Goal: Obtain resource: Download file/media

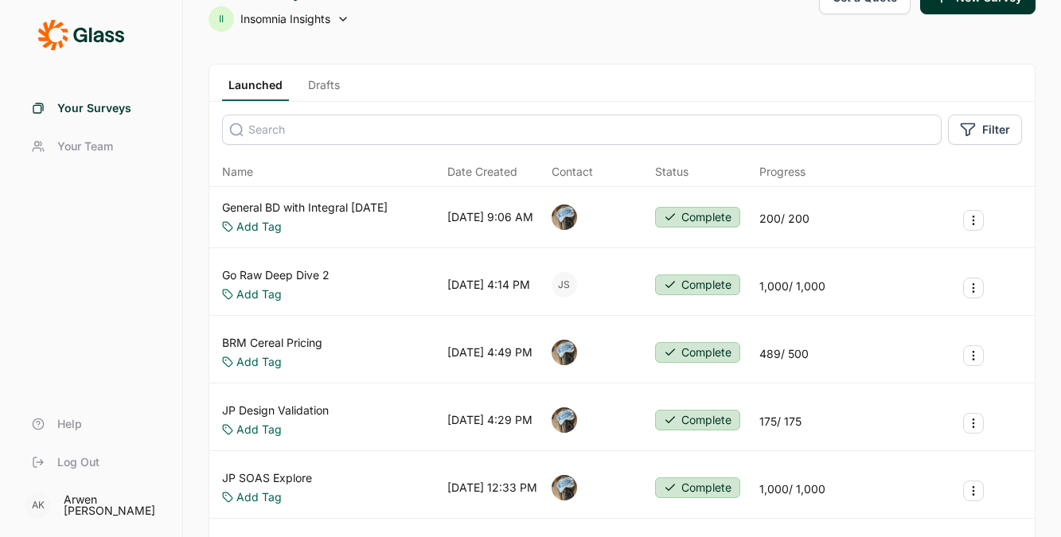
scroll to position [39, 0]
click at [305, 271] on link "Go Raw Deep Dive 2" at bounding box center [275, 275] width 107 height 16
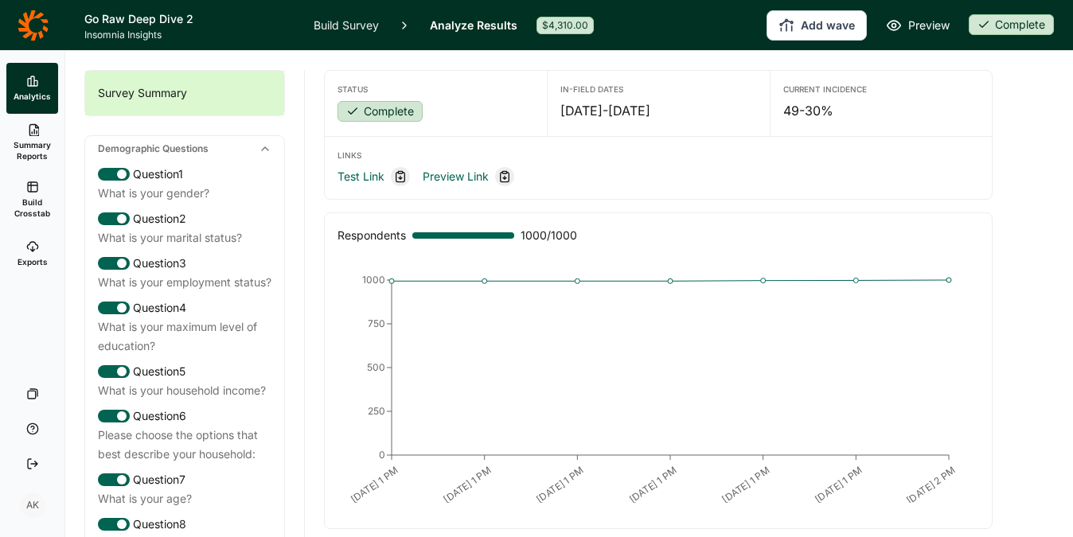
click at [41, 181] on link "Build Crosstab" at bounding box center [32, 199] width 52 height 57
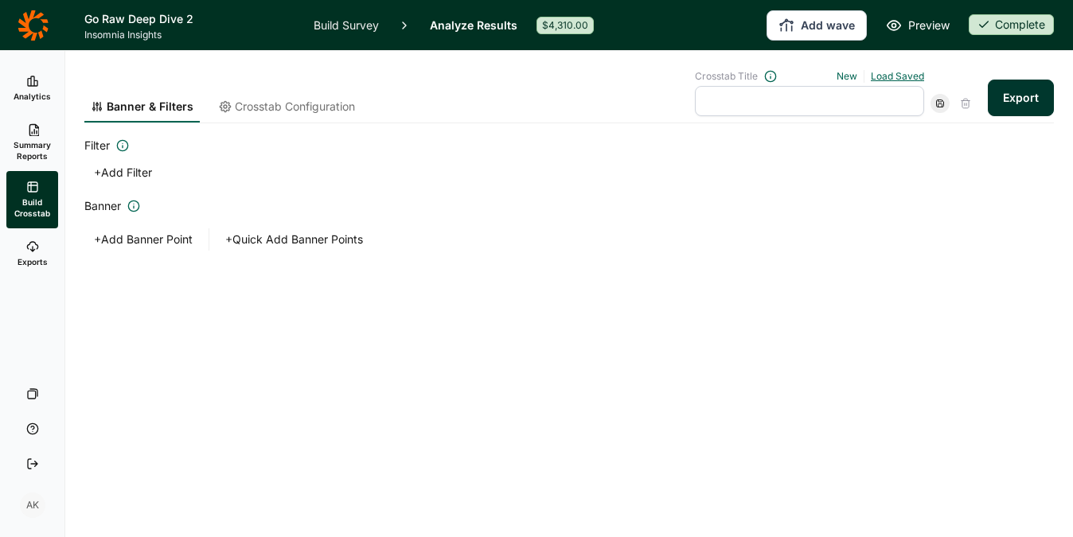
click at [913, 73] on link "Load Saved" at bounding box center [897, 76] width 53 height 12
click at [713, 166] on div "tabs 2" at bounding box center [803, 170] width 229 height 22
type input "tabs 2"
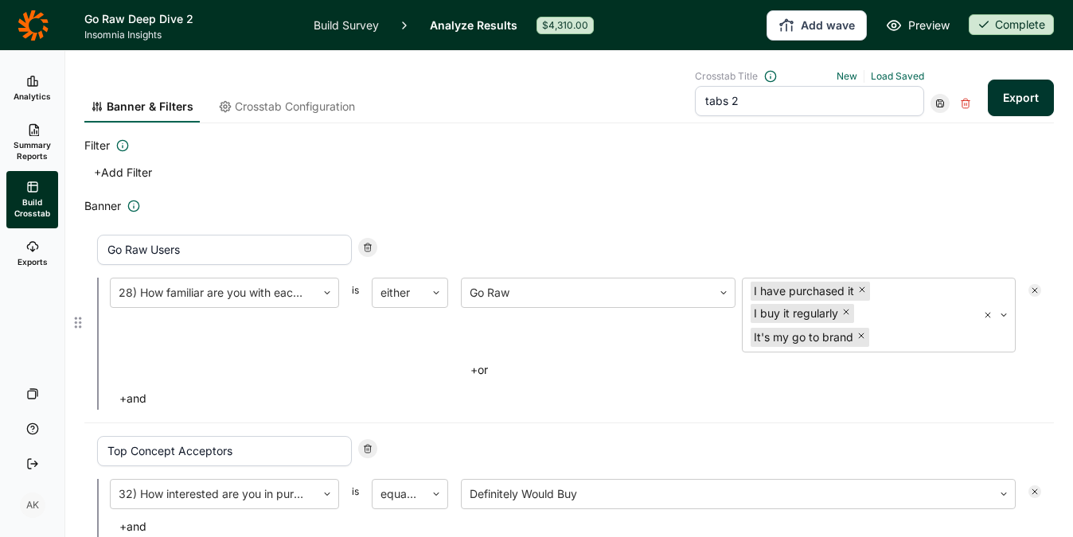
click at [368, 244] on icon at bounding box center [368, 248] width 10 height 10
type input "Top Concept Acceptors"
type input "Kids in the HH"
type input "Foodies"
type input "Active 2.0"
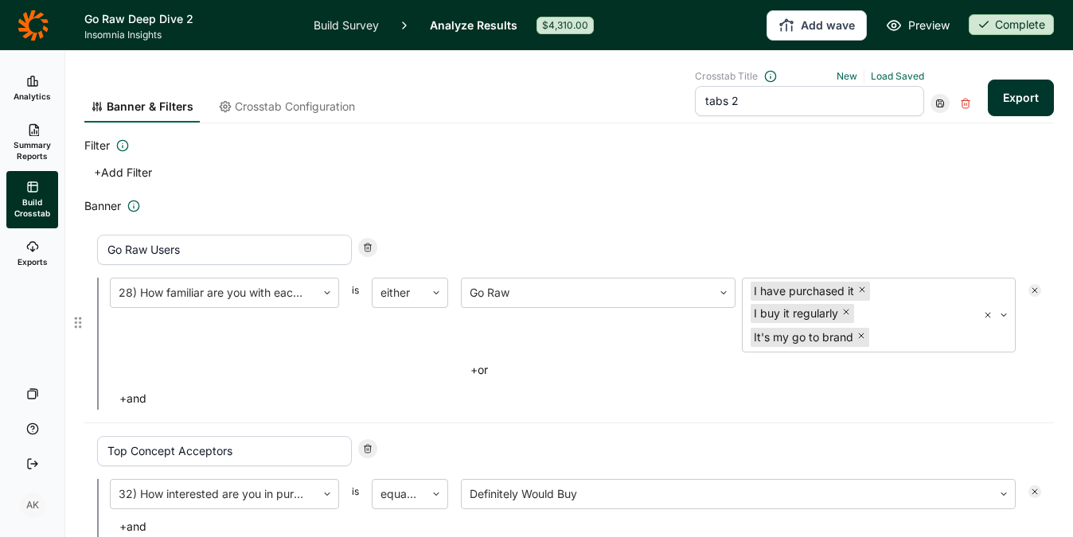
type input "Nutrient Density Loyalists"
type input "Healthy Journey"
type input "Foodies"
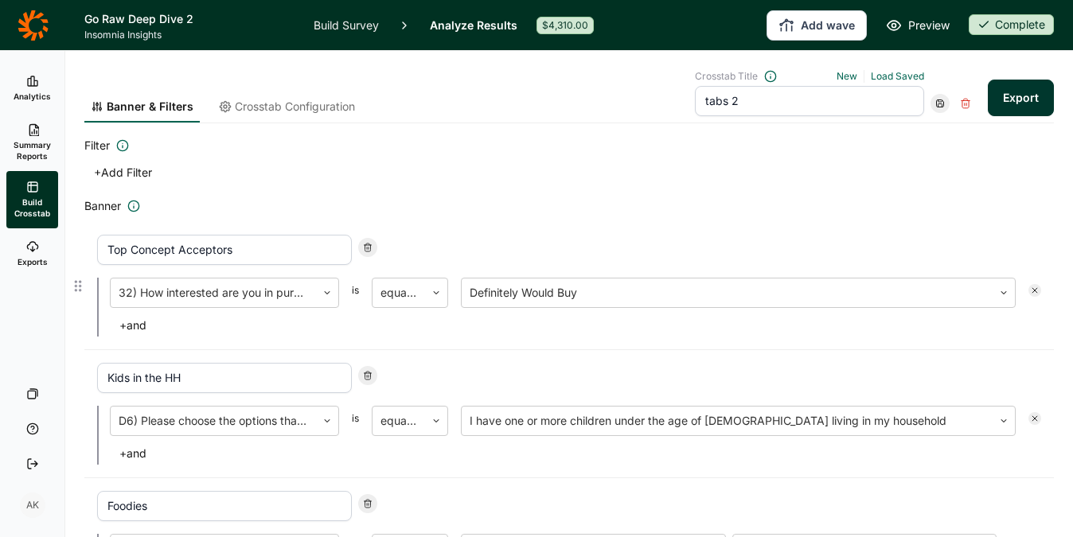
click at [368, 244] on icon at bounding box center [368, 248] width 10 height 10
type input "Kids in the HH"
type input "Foodies"
type input "Active 2.0"
type input "Nutrient Density Loyalists"
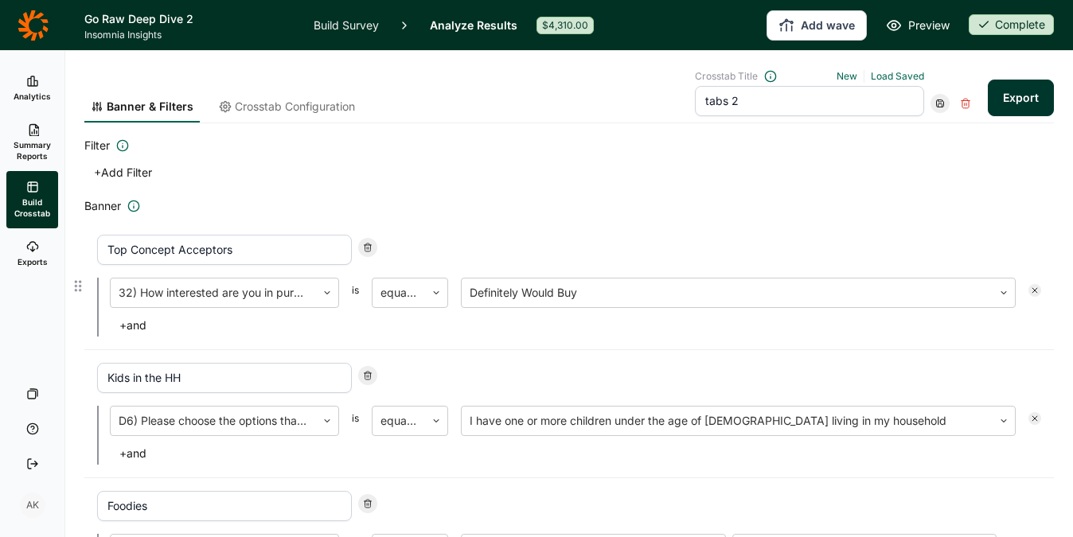
type input "Healthy Journey"
type input "Foodies"
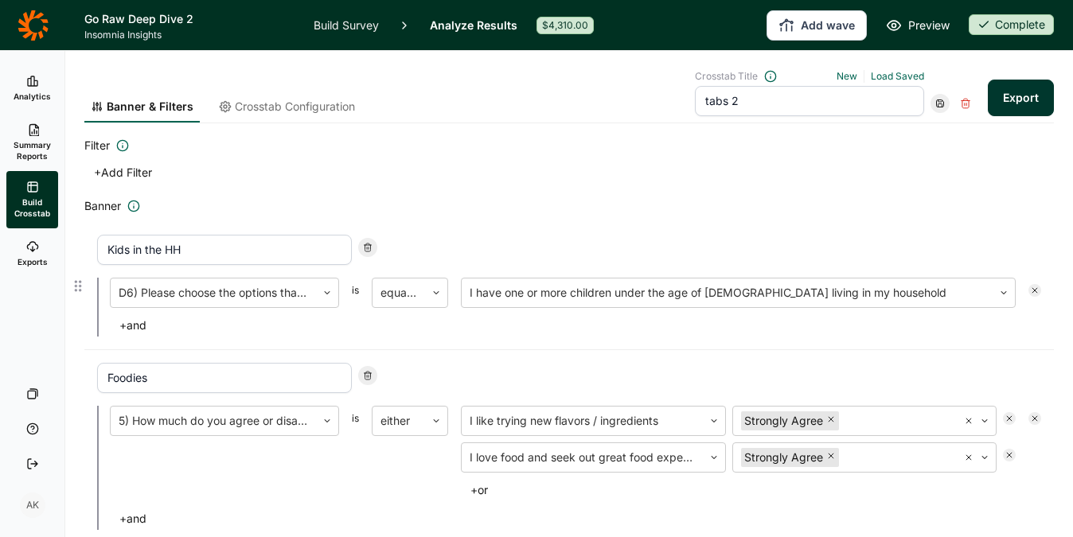
click at [368, 244] on icon at bounding box center [368, 248] width 10 height 10
type input "Foodies"
type input "Active 2.0"
type input "Nutrient Density Loyalists"
type input "Healthy Journey"
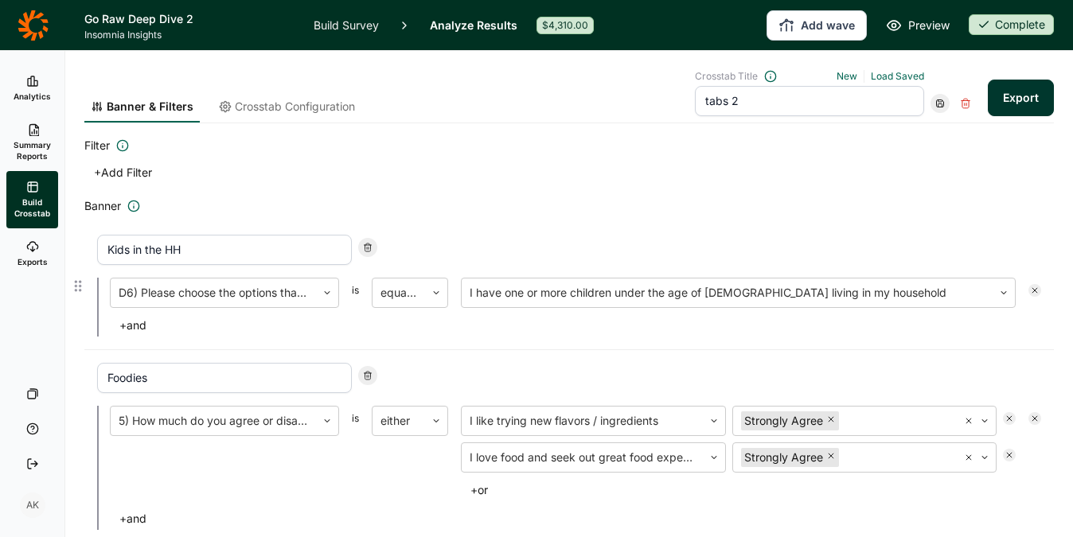
type input "Foodies"
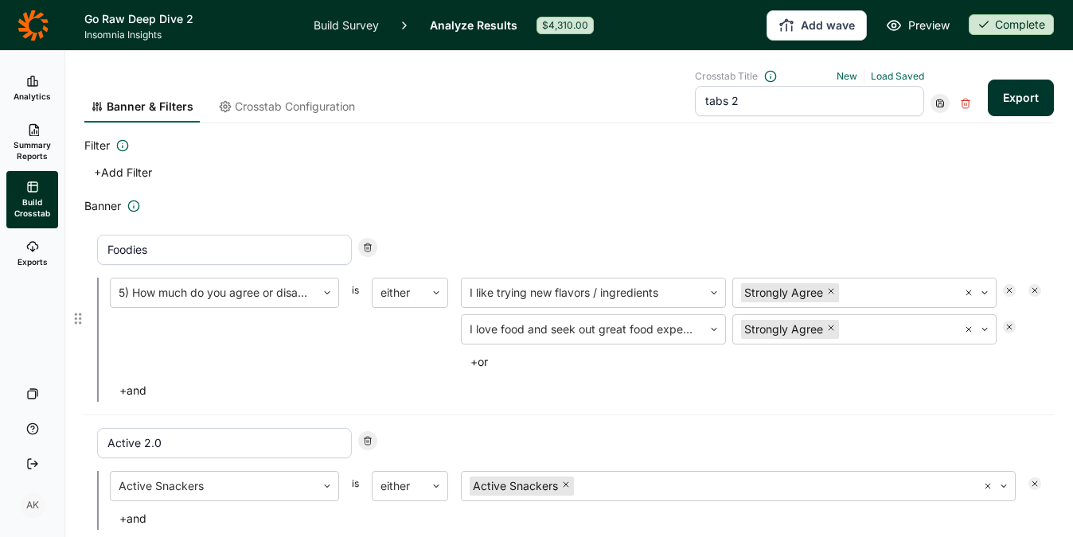
click at [368, 244] on icon at bounding box center [368, 248] width 10 height 10
type input "Active 2.0"
type input "Nutrient Density Loyalists"
type input "Healthy Journey"
type input "Foodies"
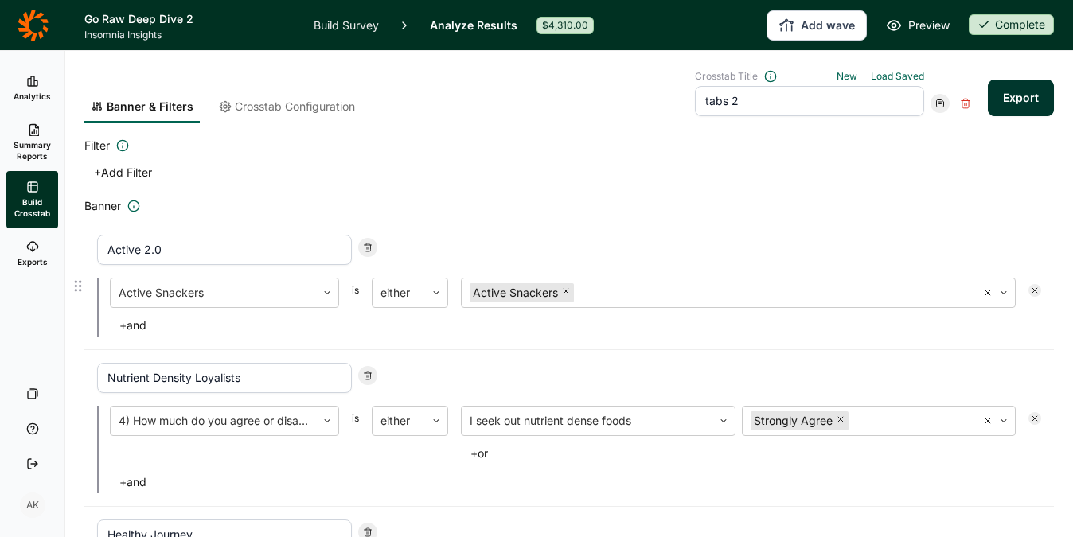
click at [368, 244] on icon at bounding box center [368, 248] width 10 height 10
type input "Nutrient Density Loyalists"
type input "Healthy Journey"
type input "Foodies"
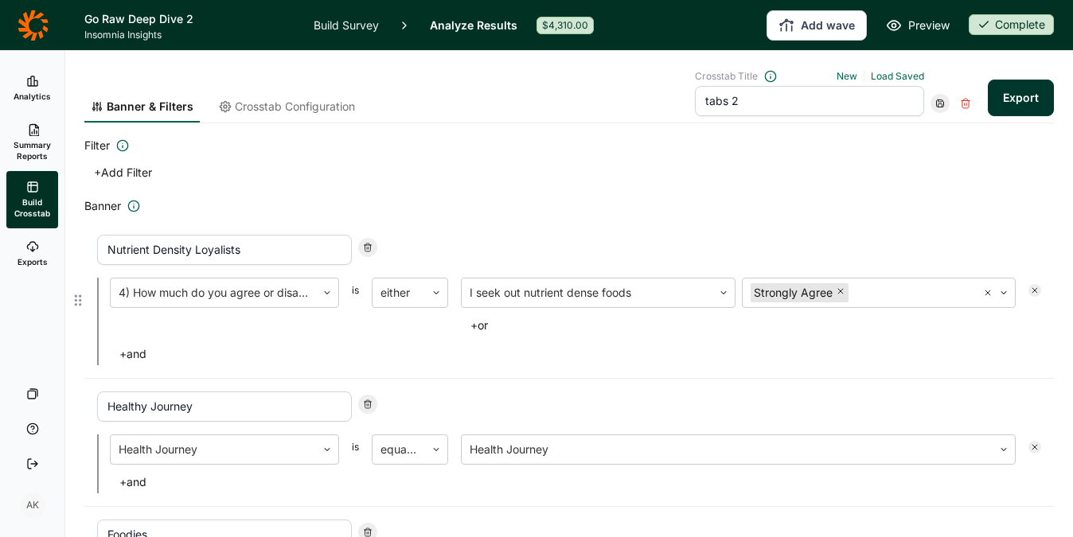
click at [368, 244] on icon at bounding box center [368, 248] width 10 height 10
type input "Healthy Journey"
type input "Foodies"
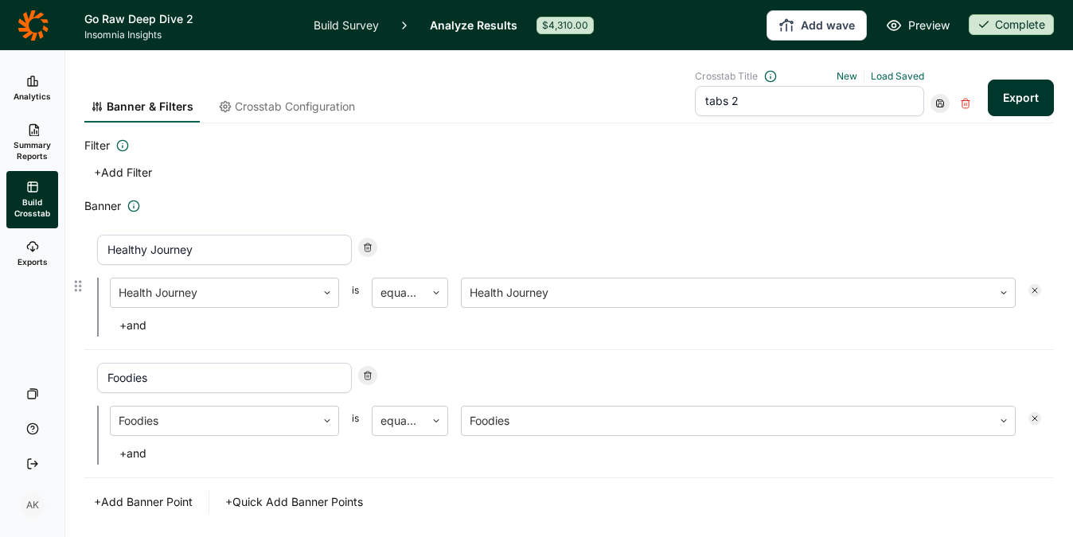
click at [368, 244] on icon at bounding box center [368, 248] width 10 height 10
type input "Foodies"
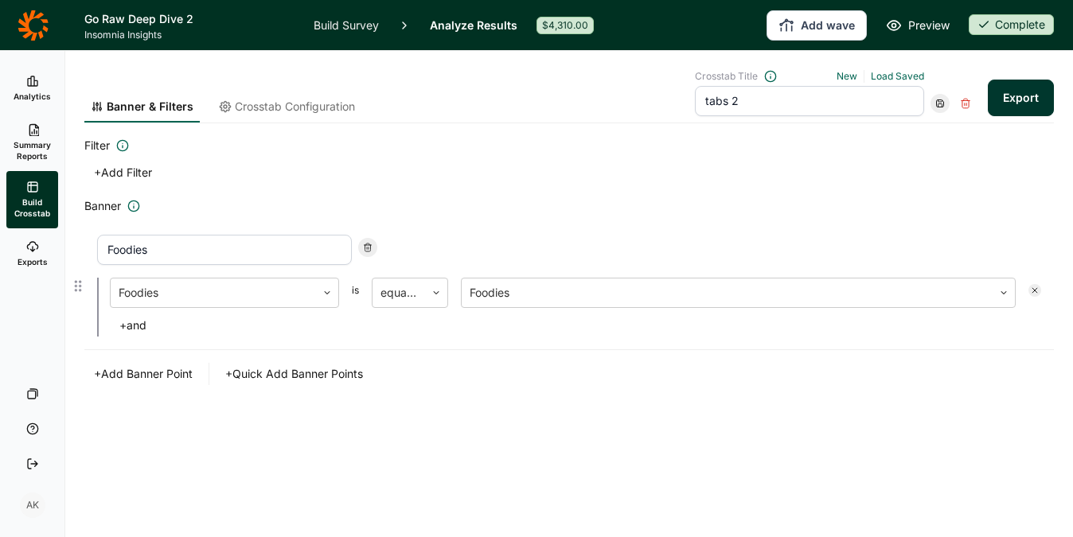
click at [368, 244] on icon at bounding box center [368, 248] width 10 height 10
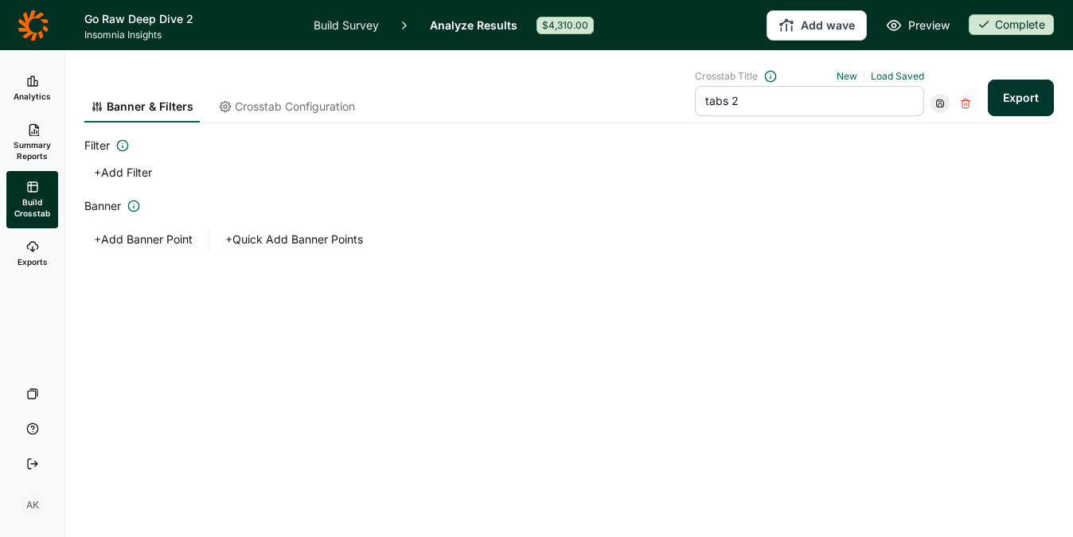
click at [872, 104] on input "tabs 2" at bounding box center [809, 101] width 229 height 30
click at [896, 77] on link "Load Saved" at bounding box center [897, 76] width 53 height 12
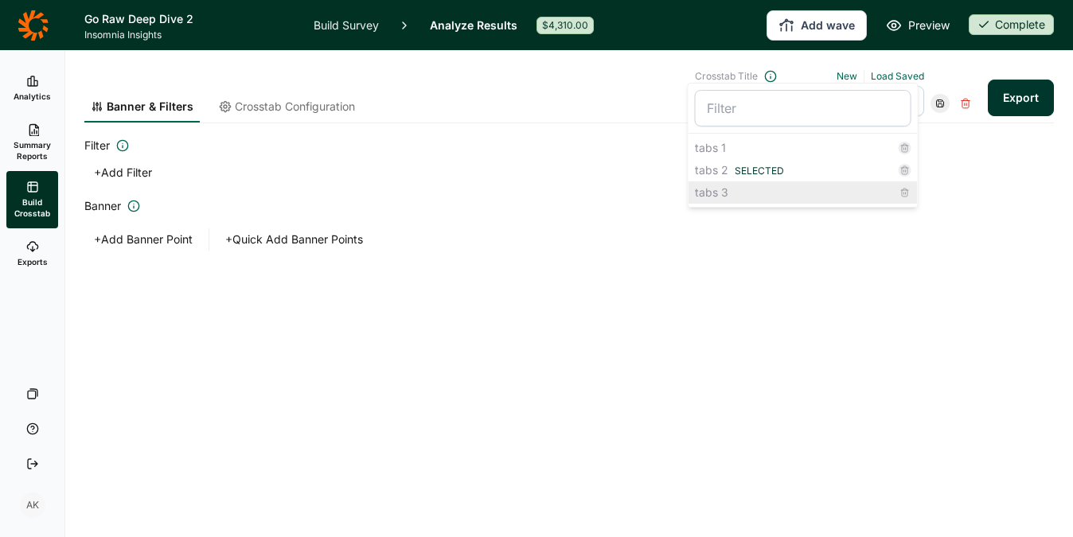
click at [771, 189] on div "tabs 3" at bounding box center [803, 193] width 229 height 22
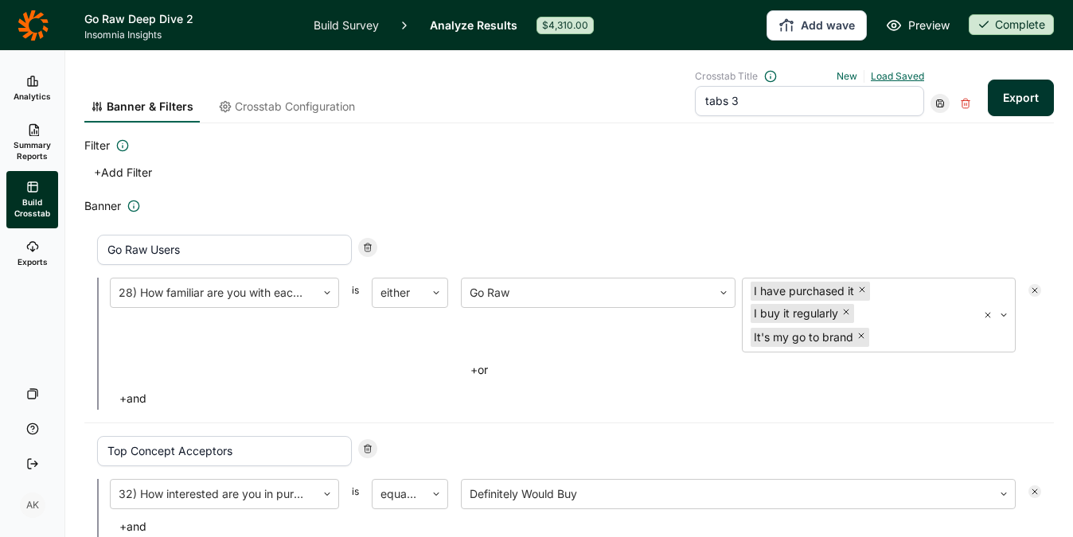
click at [888, 72] on link "Load Saved" at bounding box center [897, 76] width 53 height 12
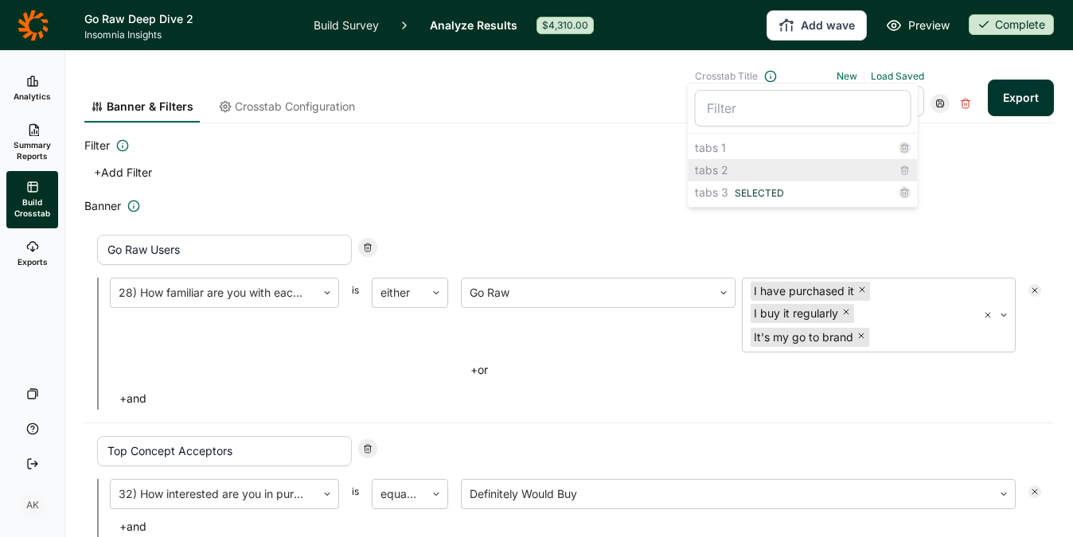
click at [747, 167] on div "tabs 2" at bounding box center [803, 170] width 229 height 22
type input "tabs 2"
type input "Kids in the HH"
type input "Foodies"
type input "Active 2.0"
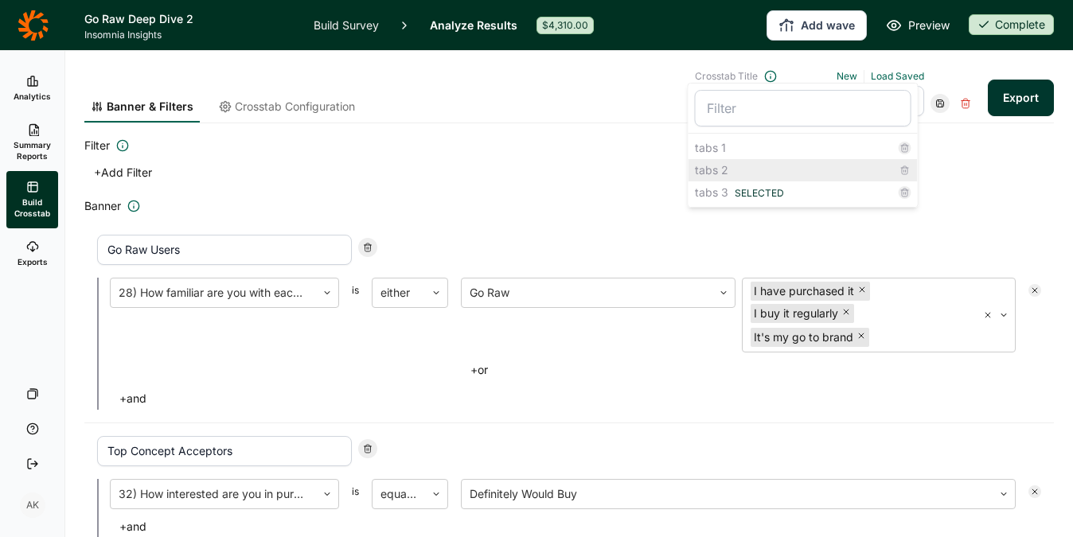
type input "Nutrient Density Loyalists"
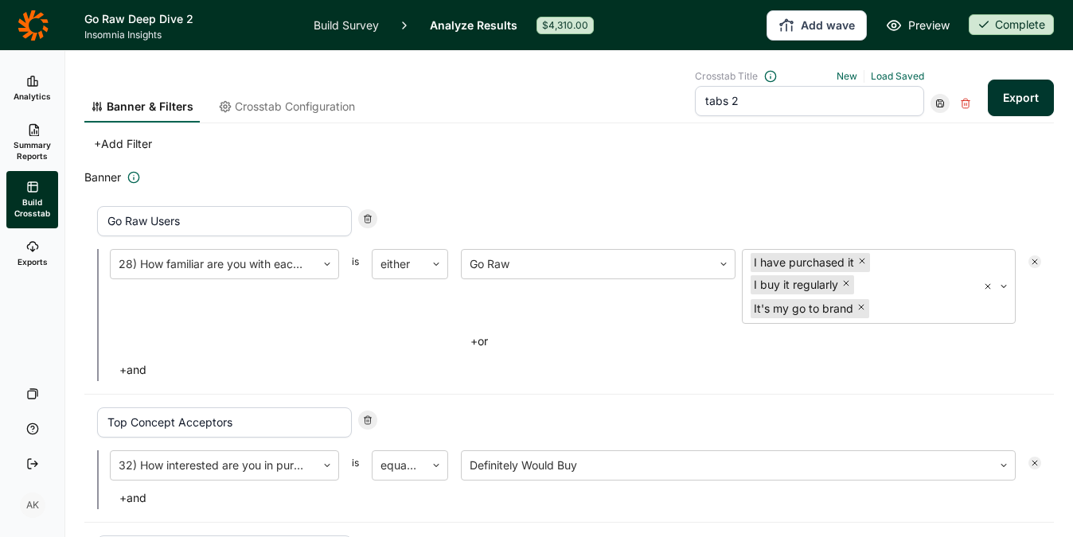
scroll to position [31, 0]
click at [372, 217] on icon at bounding box center [368, 217] width 10 height 10
type input "Top Concept Acceptors"
type input "Kids in the HH"
type input "Foodies"
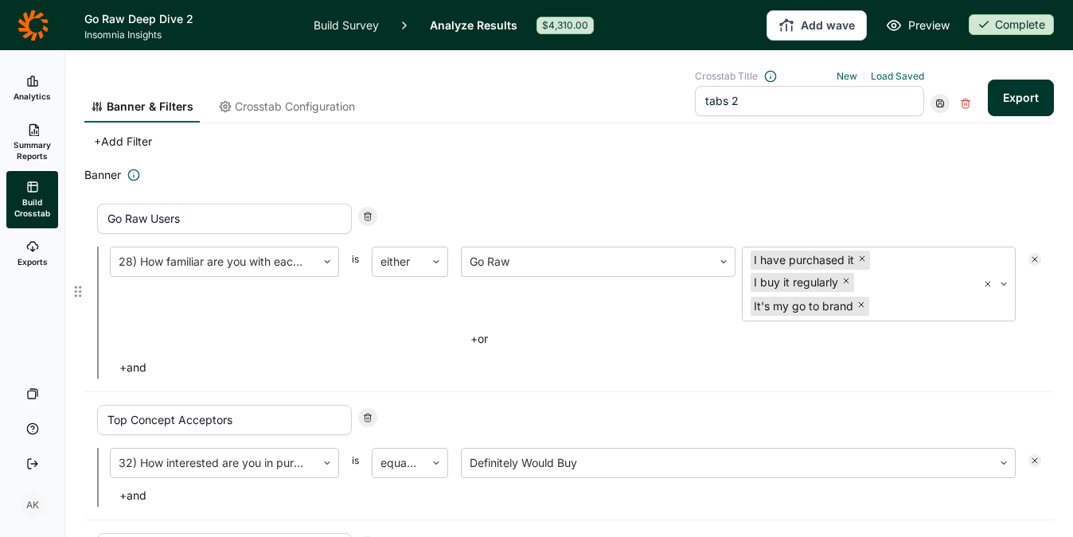
type input "Active 2.0"
type input "Nutrient Density Loyalists"
type input "Healthy Journey"
type input "Foodies"
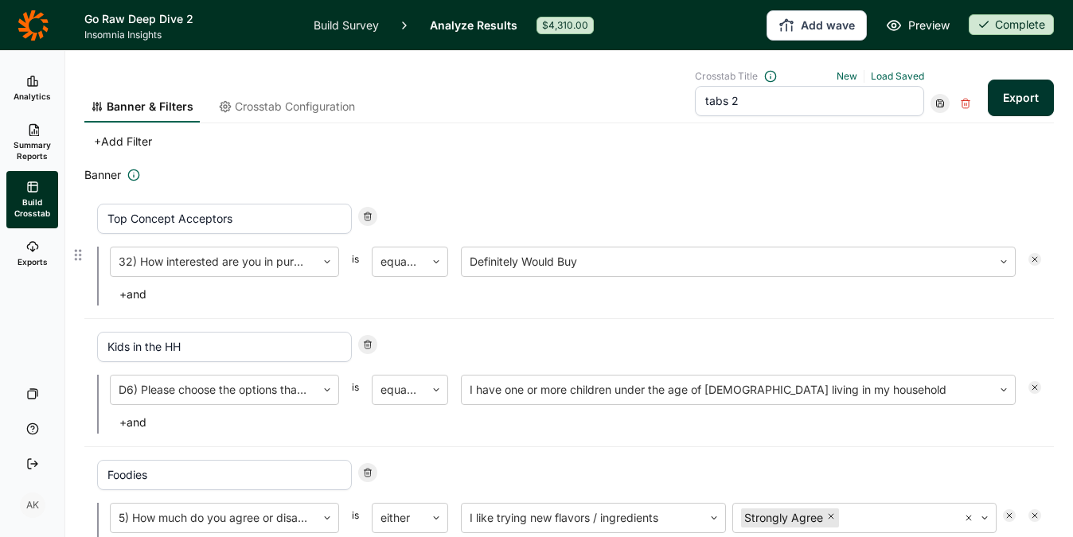
click at [372, 217] on icon at bounding box center [368, 217] width 10 height 10
type input "Kids in the HH"
type input "Foodies"
type input "Active 2.0"
type input "Nutrient Density Loyalists"
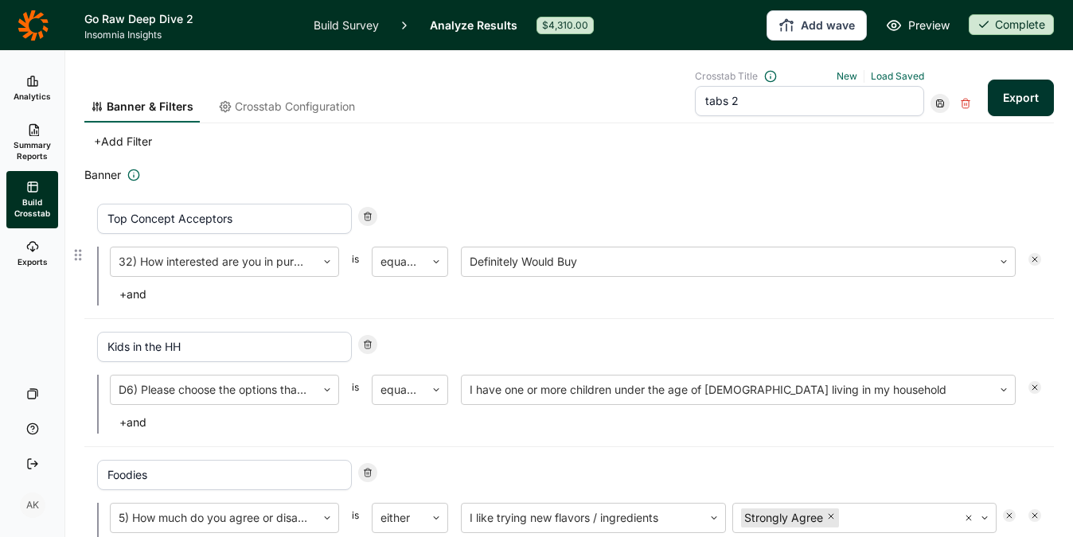
type input "Healthy Journey"
type input "Foodies"
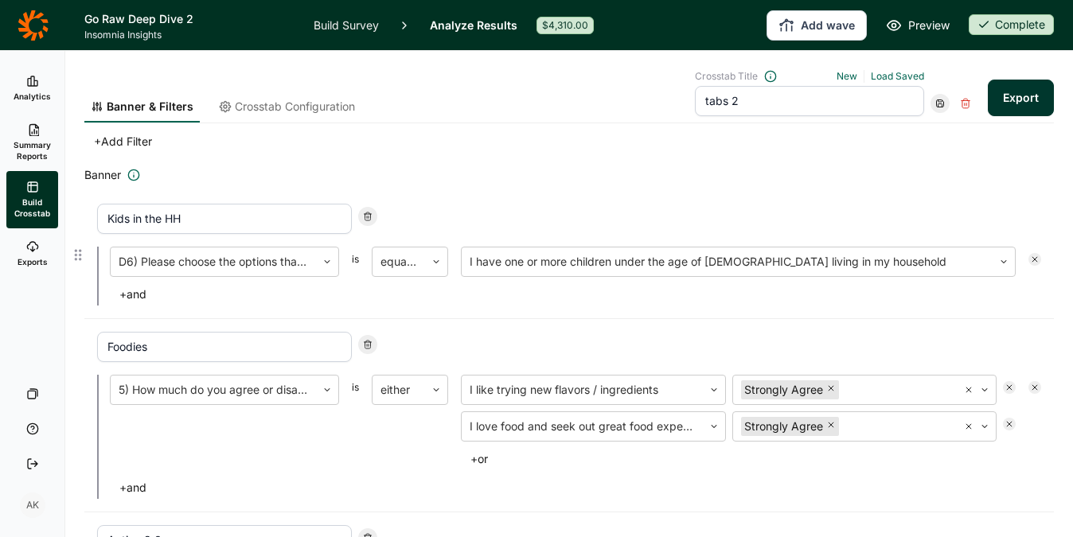
click at [366, 219] on icon at bounding box center [368, 217] width 10 height 10
type input "Foodies"
type input "Active 2.0"
type input "Nutrient Density Loyalists"
type input "Healthy Journey"
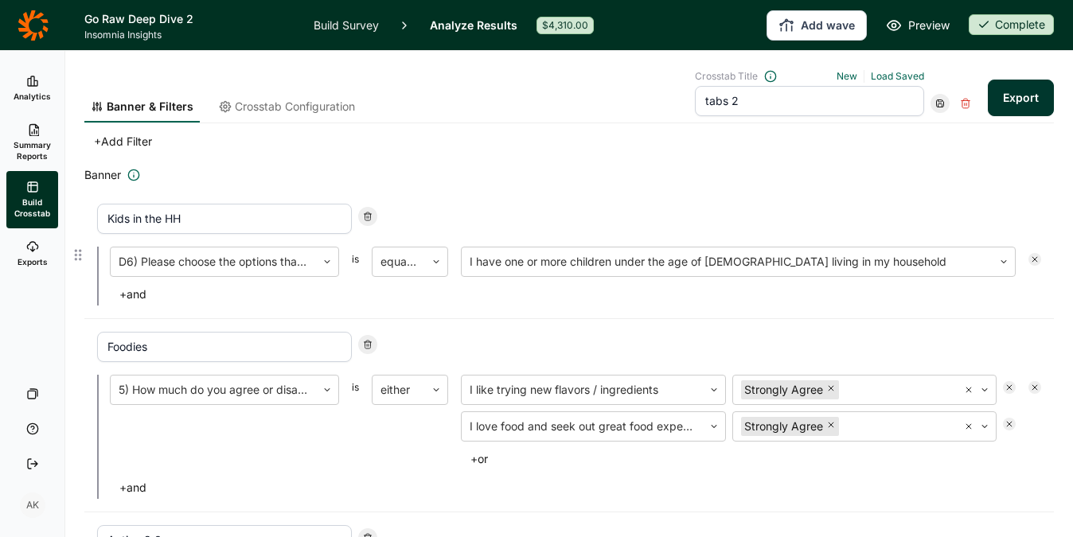
type input "Foodies"
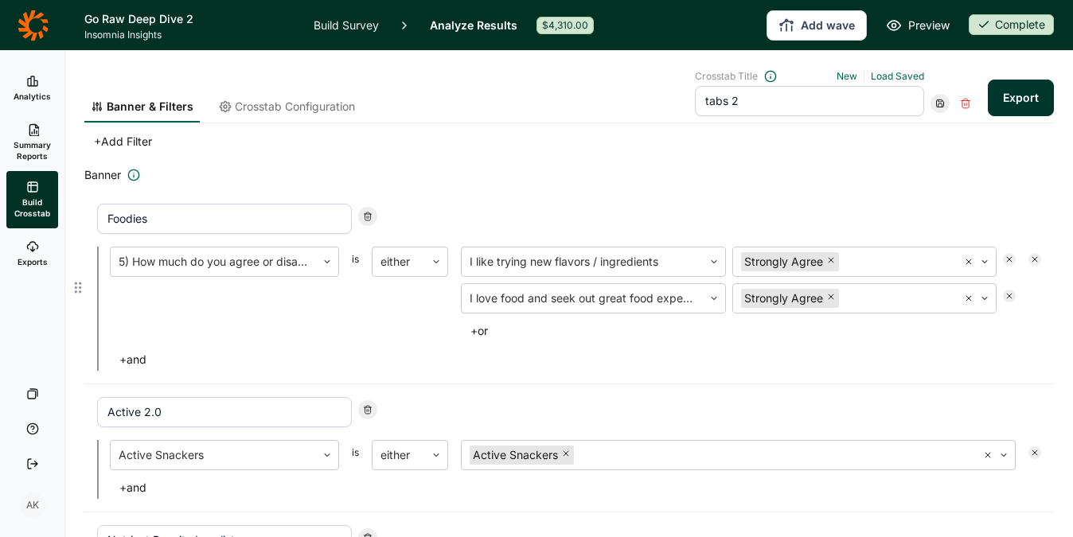
click at [366, 219] on icon at bounding box center [368, 217] width 10 height 10
type input "Active 2.0"
type input "Nutrient Density Loyalists"
type input "Healthy Journey"
type input "Foodies"
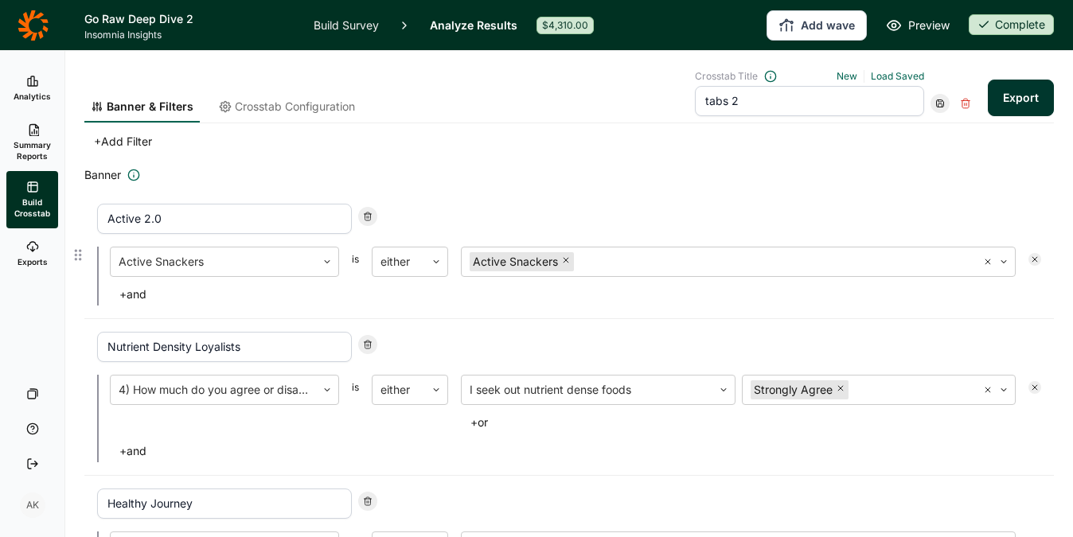
click at [363, 219] on icon at bounding box center [368, 217] width 10 height 10
type input "Nutrient Density Loyalists"
type input "Healthy Journey"
type input "Foodies"
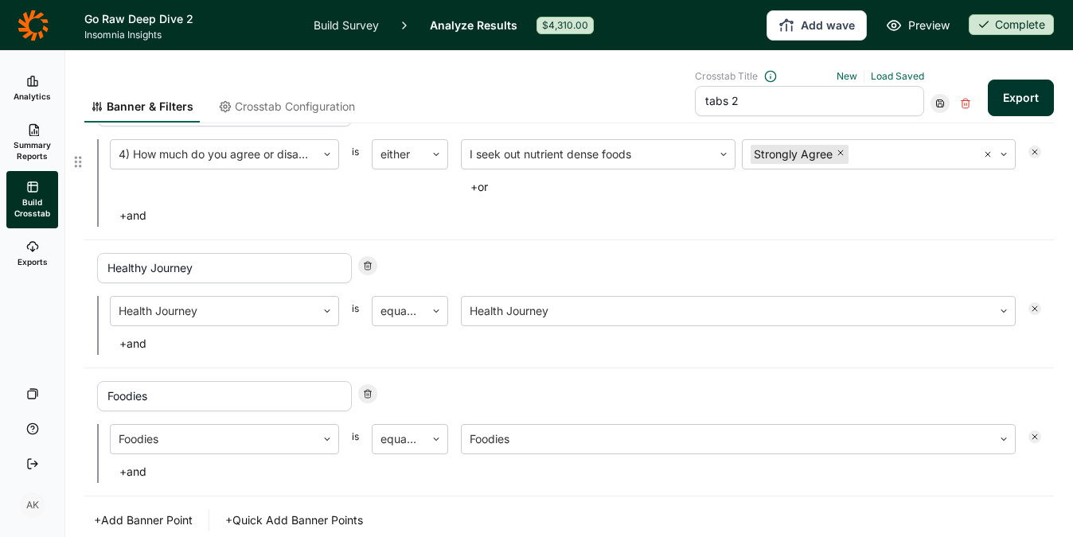
scroll to position [158, 0]
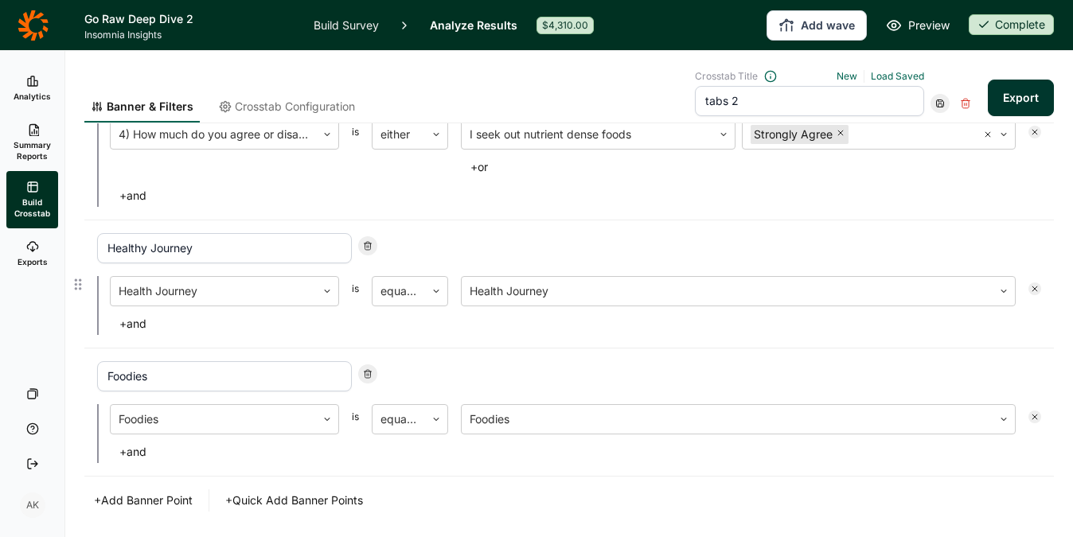
click at [366, 249] on use at bounding box center [368, 246] width 7 height 8
type input "Foodies"
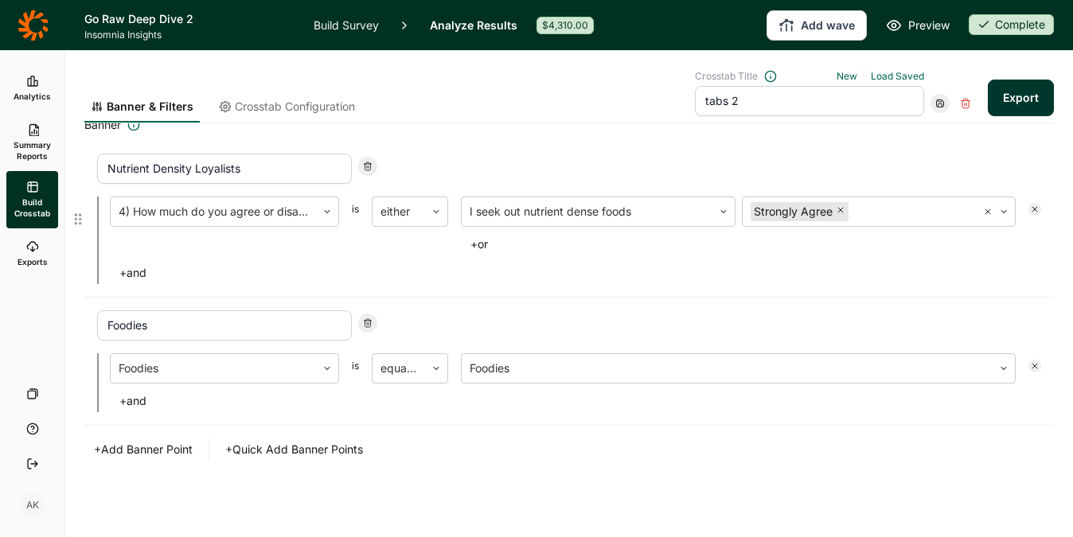
scroll to position [81, 0]
click at [369, 314] on div at bounding box center [367, 323] width 19 height 19
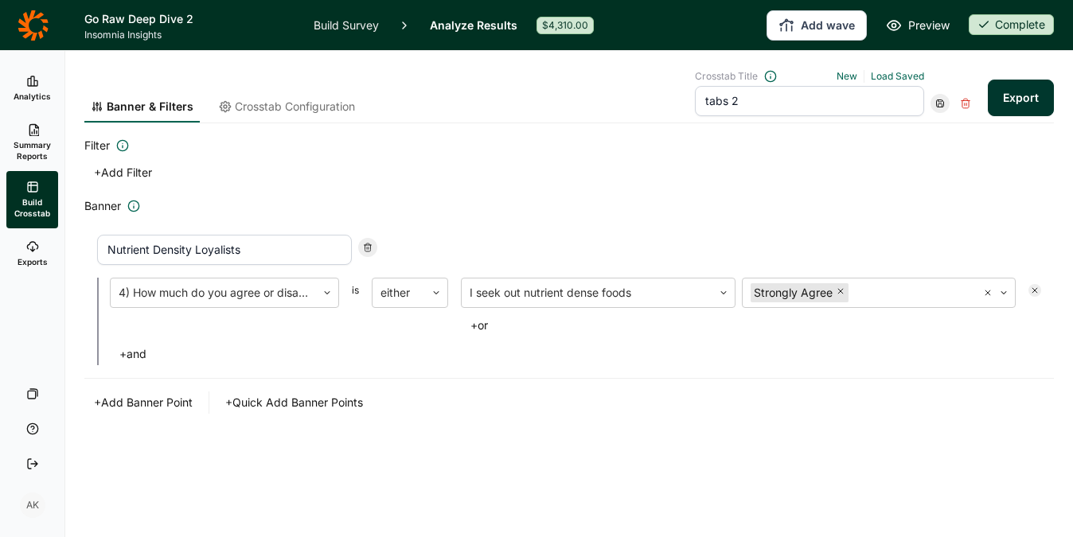
click at [163, 397] on button "+ Add Banner Point" at bounding box center [143, 403] width 118 height 22
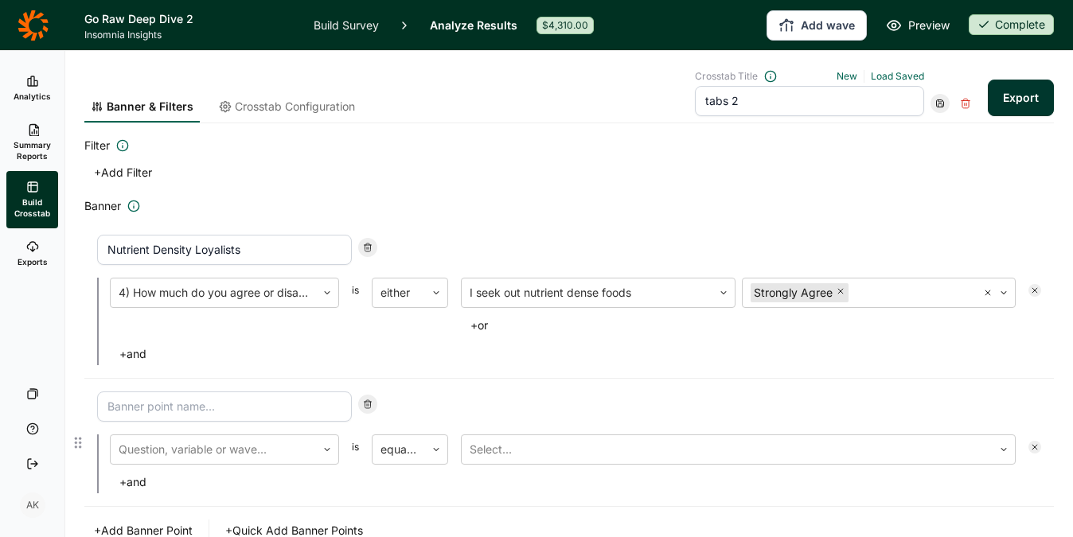
click at [190, 413] on input at bounding box center [224, 407] width 255 height 30
click at [178, 457] on div at bounding box center [213, 450] width 189 height 22
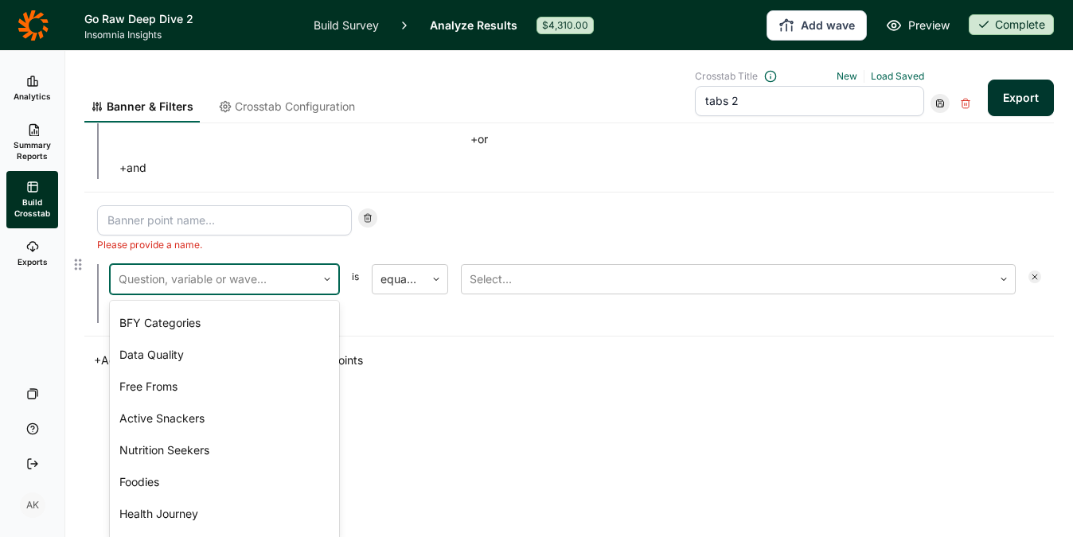
scroll to position [2717, 0]
click at [178, 390] on div "Free Froms" at bounding box center [224, 387] width 229 height 32
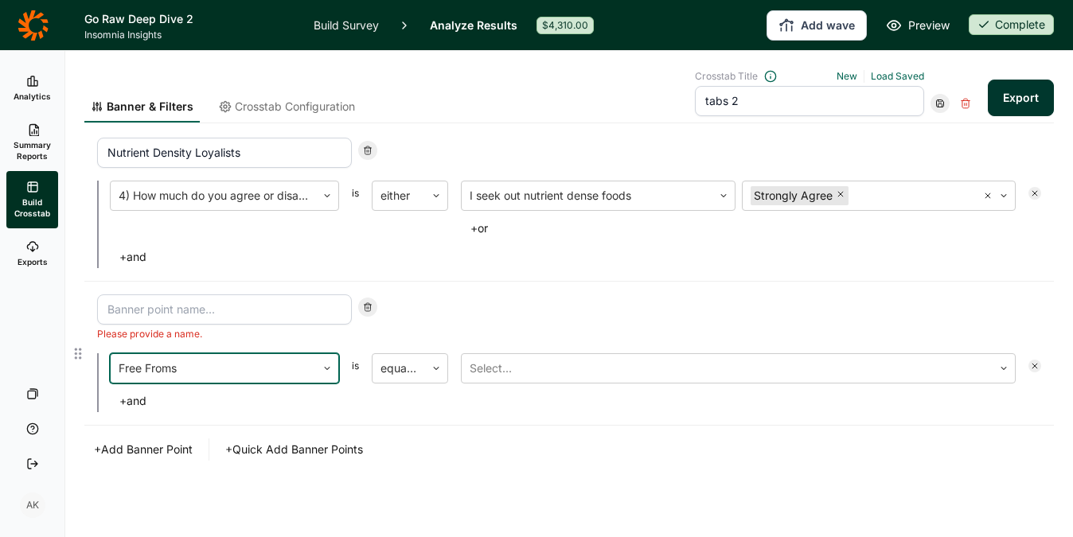
click at [201, 313] on input at bounding box center [224, 310] width 255 height 30
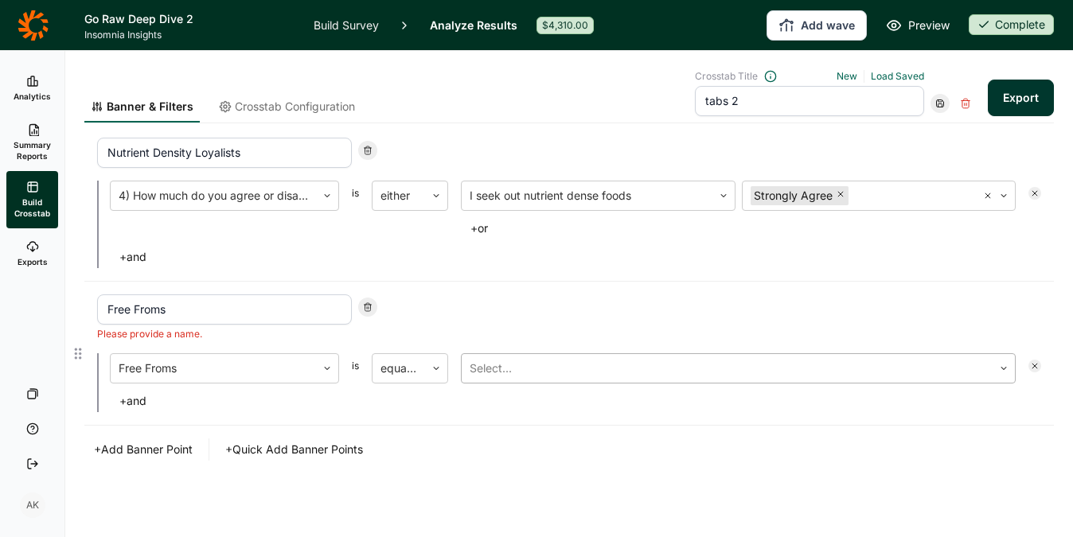
type input "Free Froms"
click at [544, 369] on div at bounding box center [727, 368] width 515 height 22
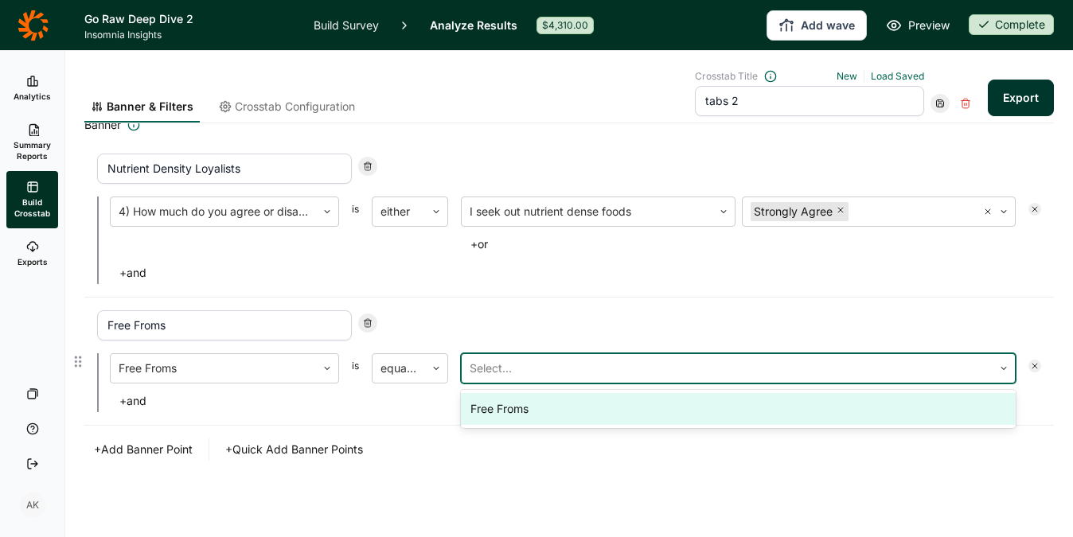
scroll to position [81, 0]
click at [532, 406] on div "Free Froms" at bounding box center [738, 409] width 555 height 32
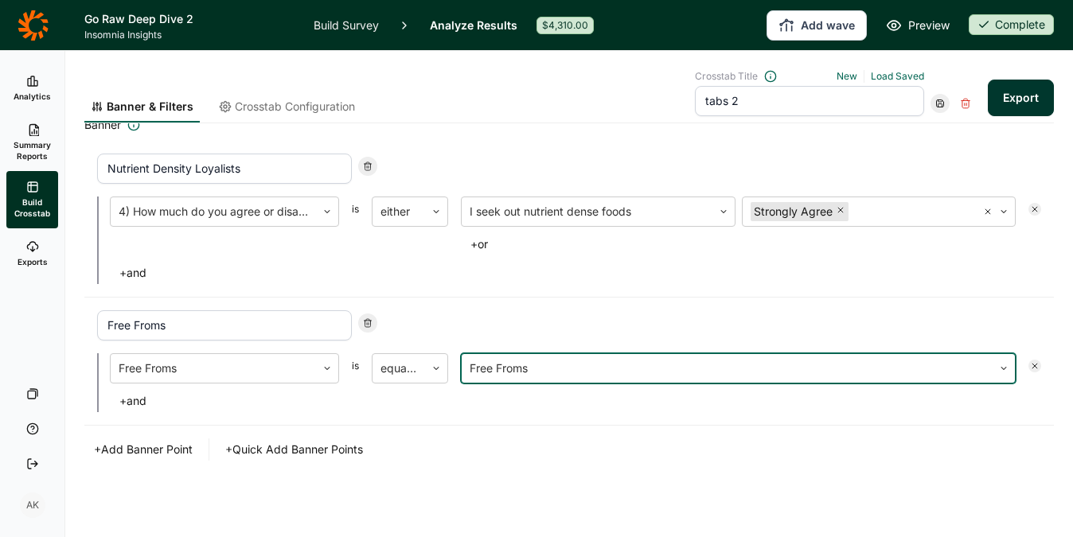
click at [161, 453] on button "+ Add Banner Point" at bounding box center [143, 450] width 118 height 22
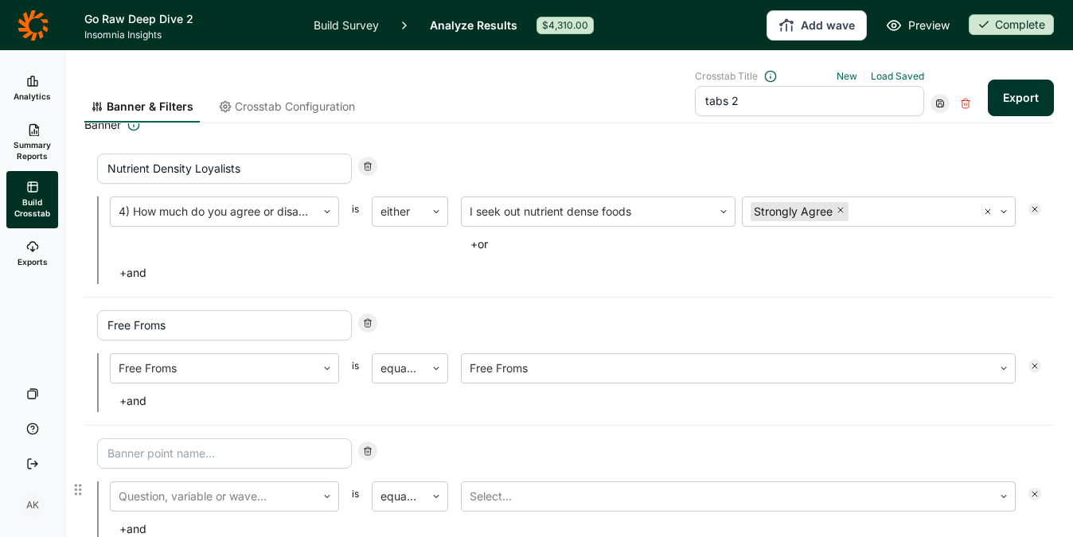
click at [165, 453] on input at bounding box center [224, 454] width 255 height 30
click at [162, 491] on div "Question, variable or wave... is equal to Select... + and" at bounding box center [569, 490] width 944 height 102
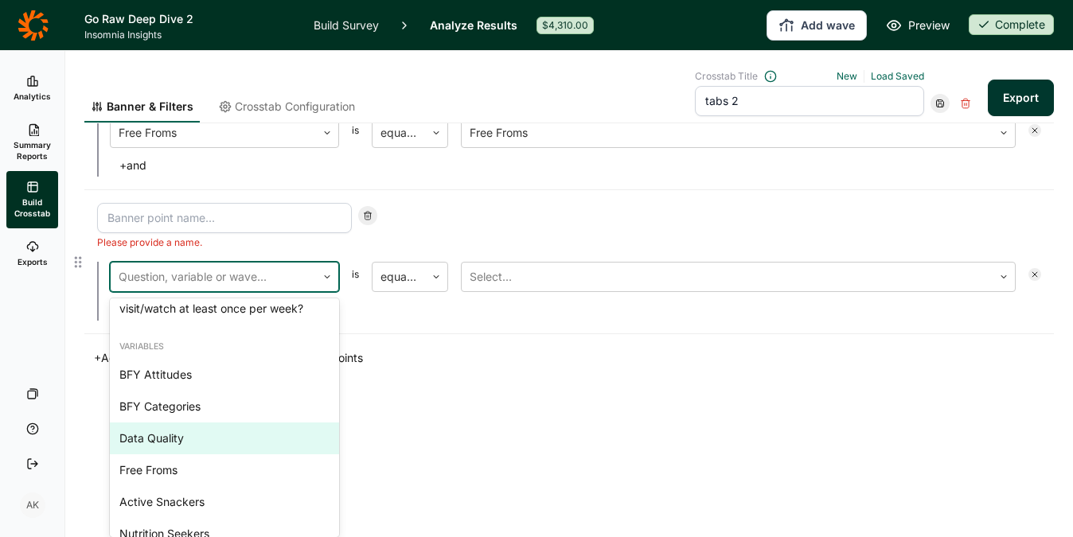
scroll to position [2717, 0]
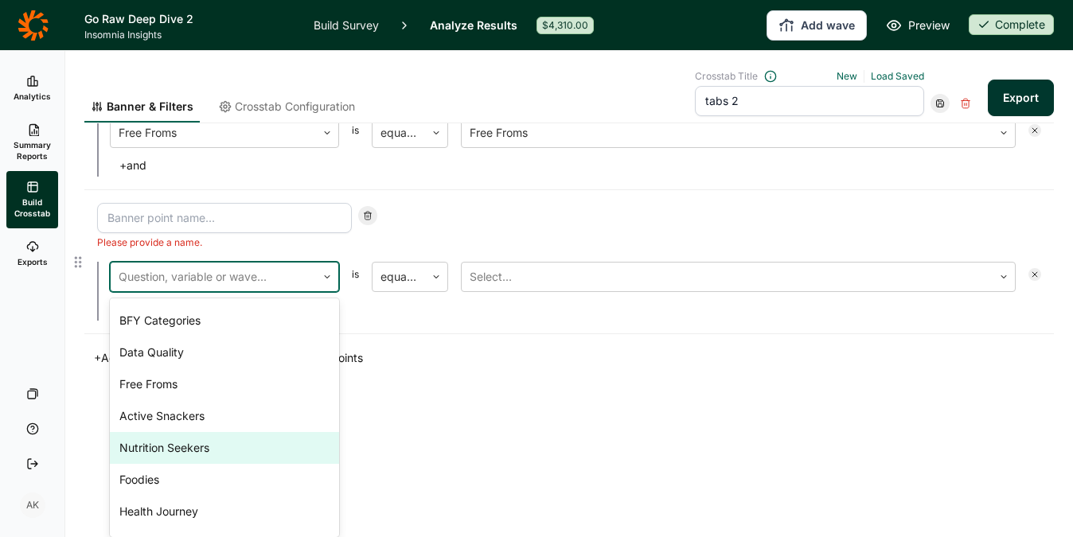
click at [195, 453] on div "Nutrition Seekers" at bounding box center [224, 448] width 229 height 32
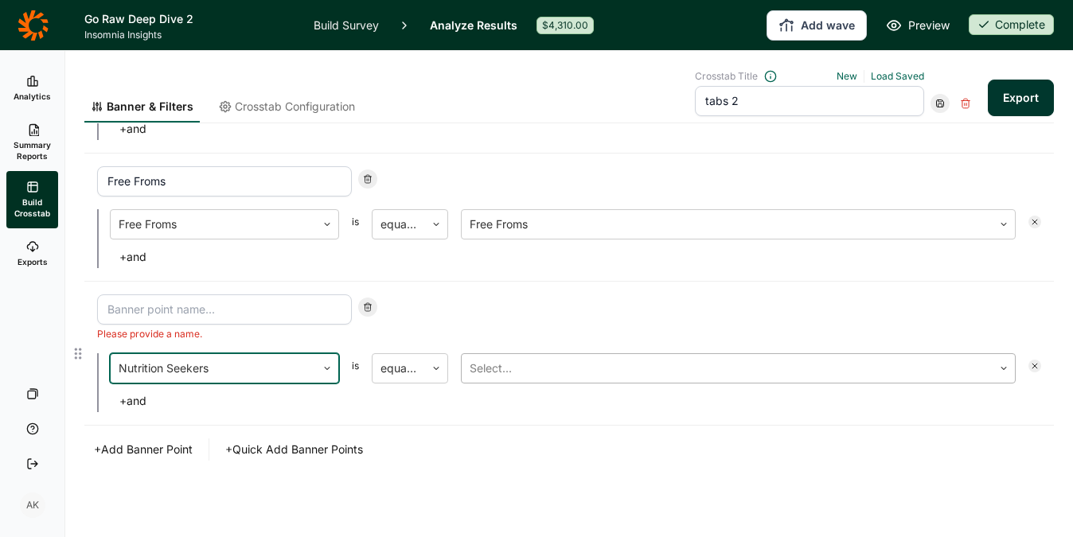
click at [496, 369] on div at bounding box center [727, 368] width 515 height 22
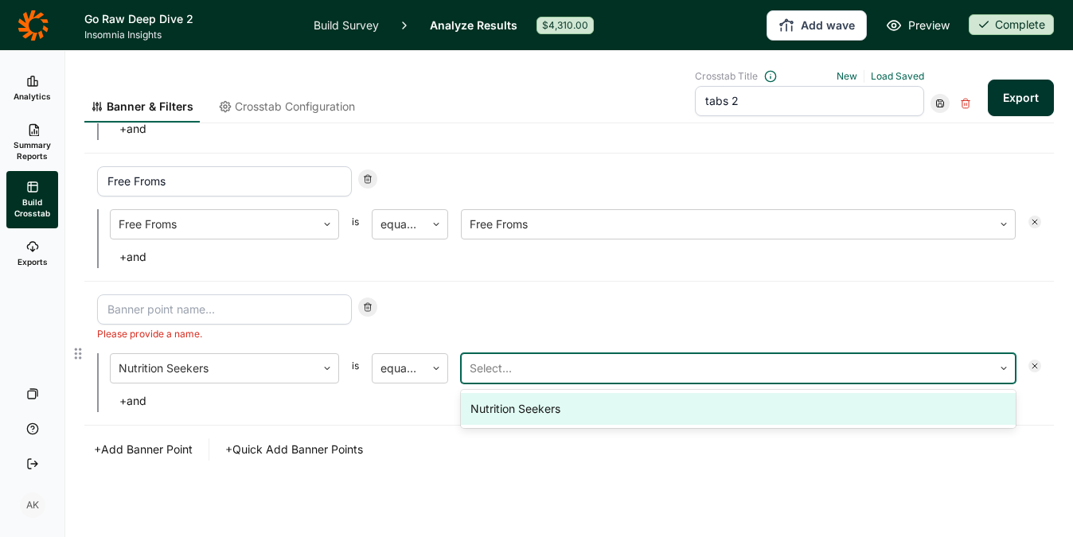
click at [507, 403] on div "Nutrition Seekers" at bounding box center [738, 409] width 555 height 32
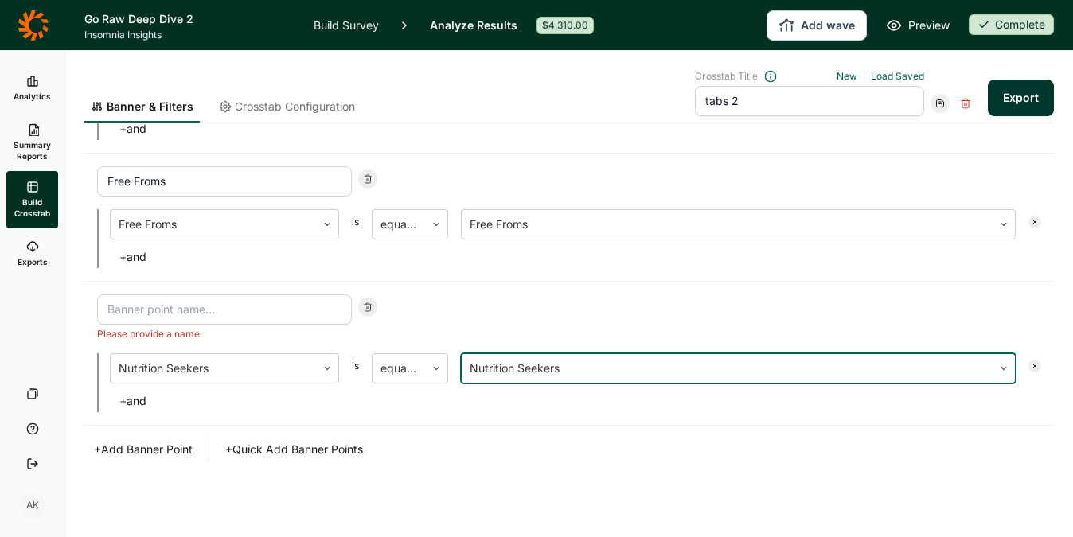
click at [502, 439] on div "+ Add Banner Point + Quick Add Banner Points" at bounding box center [569, 450] width 970 height 22
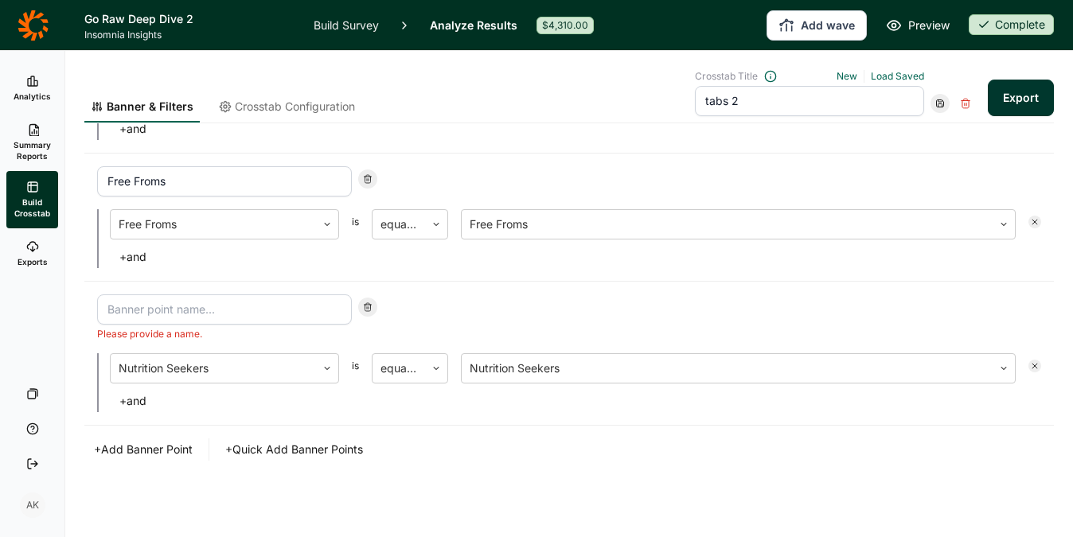
scroll to position [210, 0]
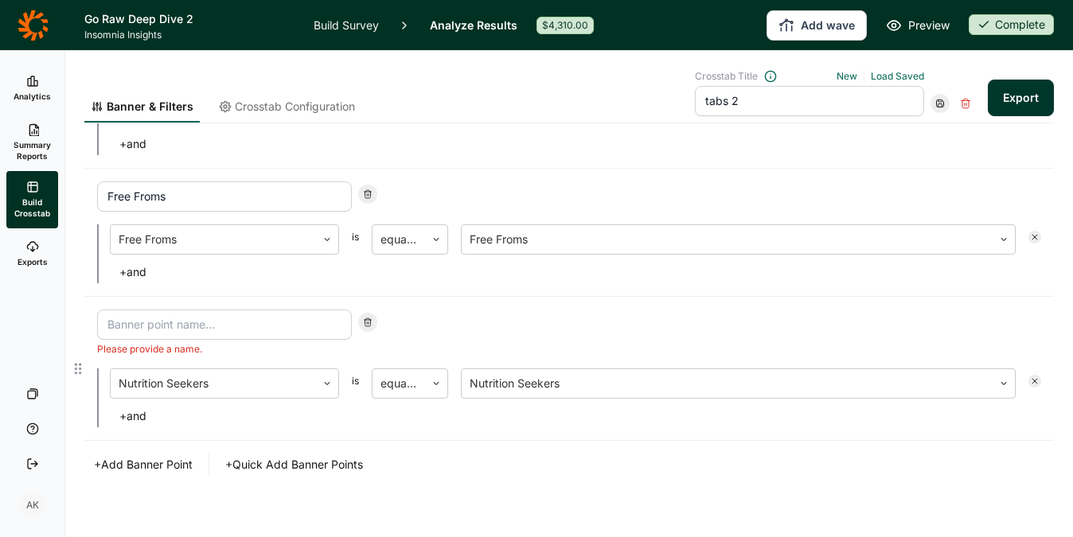
click at [217, 325] on input at bounding box center [224, 325] width 255 height 30
type input "Nutrition Seekers"
click at [558, 462] on div "+ Add Banner Point + Quick Add Banner Points" at bounding box center [569, 465] width 970 height 22
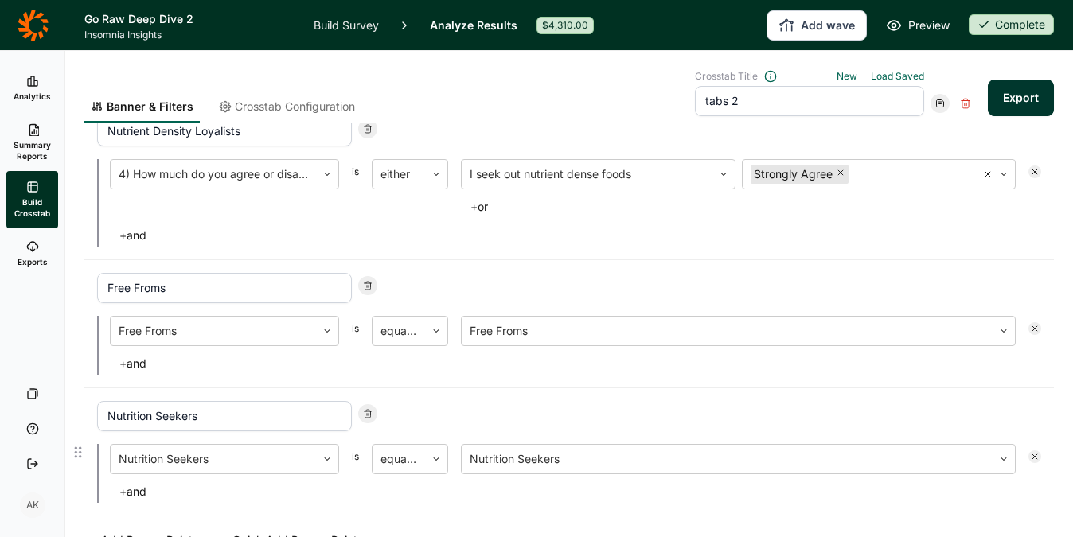
scroll to position [209, 0]
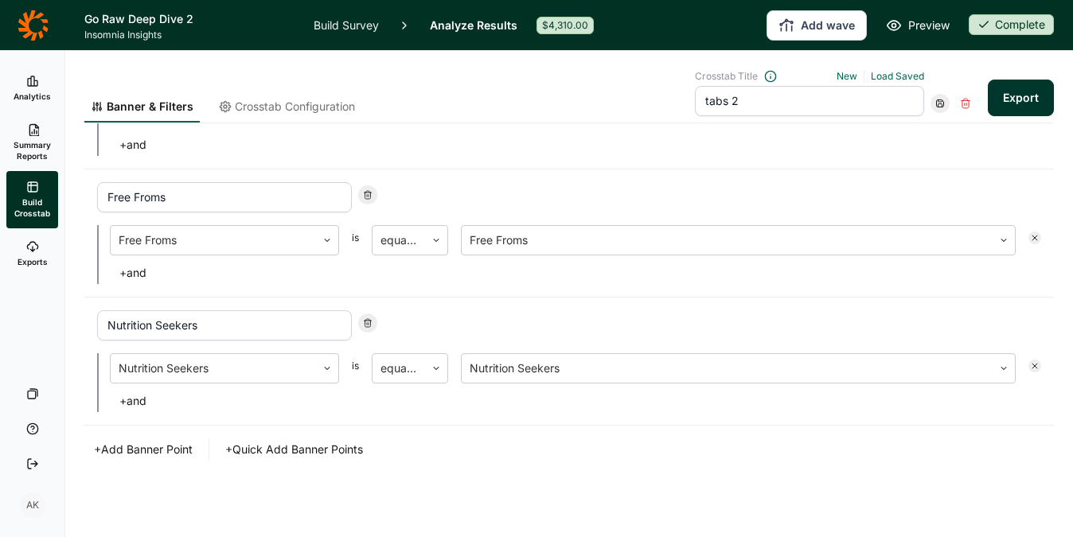
click at [1005, 72] on div "Crosstab Title New Load Saved tabs 2 Export" at bounding box center [874, 93] width 359 height 46
click at [1008, 87] on button "Export" at bounding box center [1021, 98] width 66 height 37
click at [883, 488] on link "download your file here" at bounding box center [927, 492] width 125 height 13
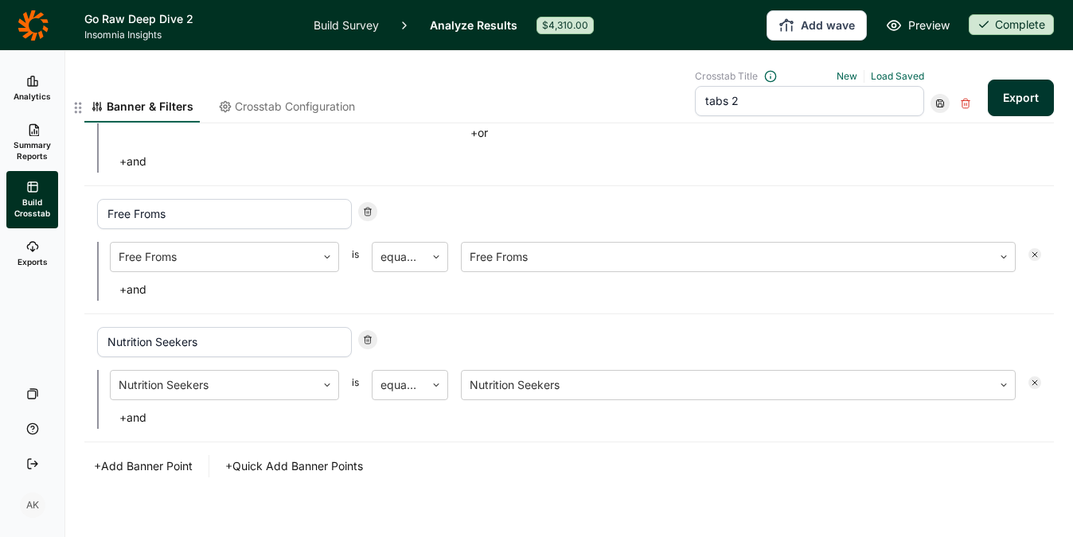
scroll to position [198, 0]
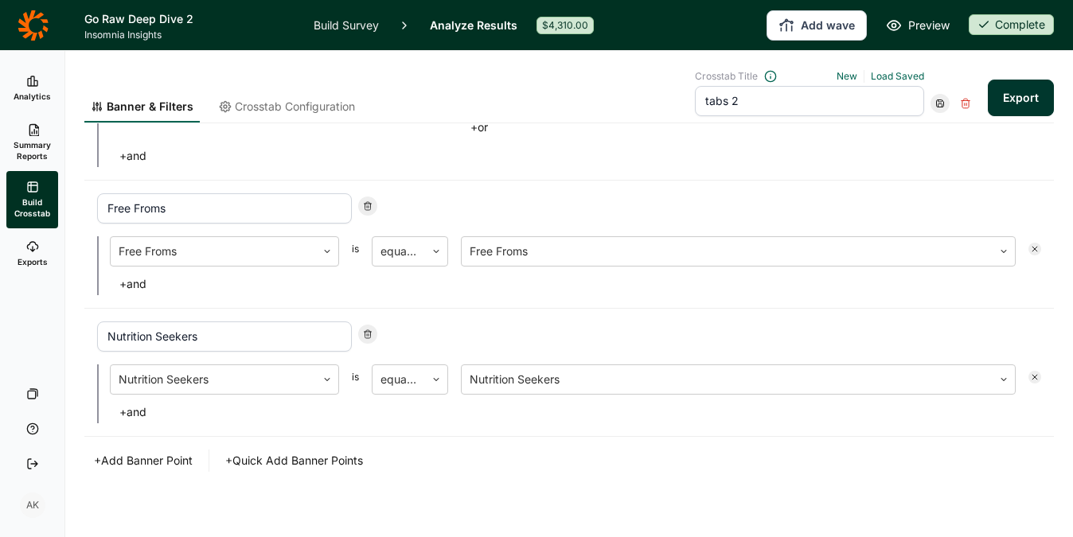
click at [765, 100] on input "tabs 2" at bounding box center [809, 101] width 229 height 30
click at [877, 74] on link "Load Saved" at bounding box center [897, 76] width 53 height 12
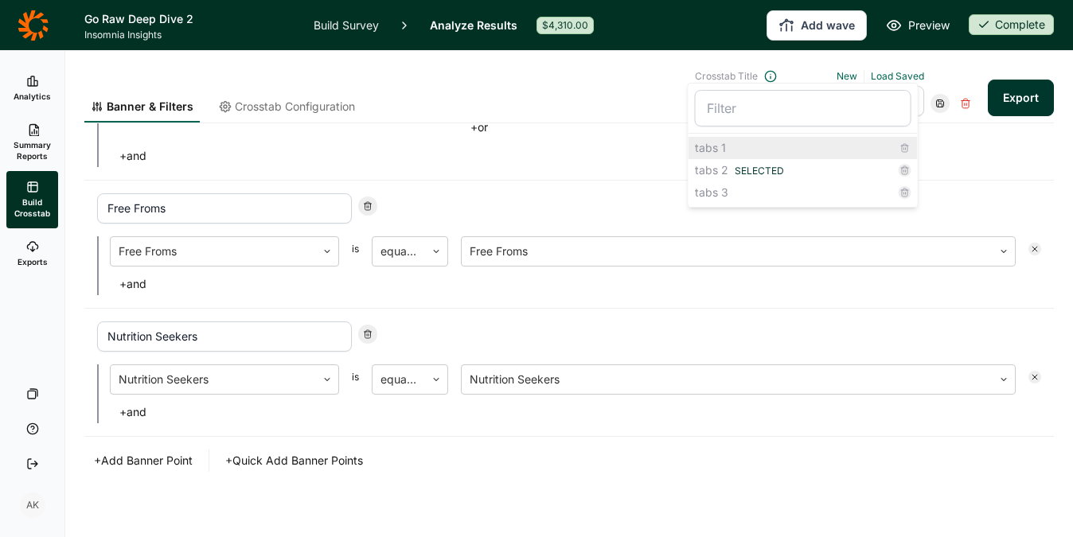
click at [733, 147] on div "tabs 1" at bounding box center [803, 148] width 229 height 22
type input "tabs 1"
type input "Go Raw Users"
type input "Top Concept Acceptors"
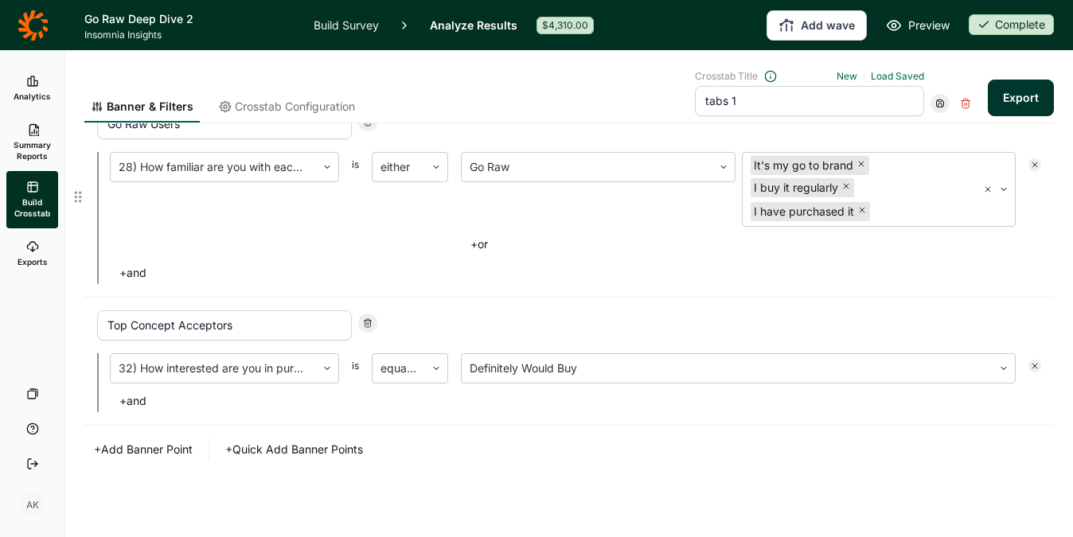
scroll to position [0, 0]
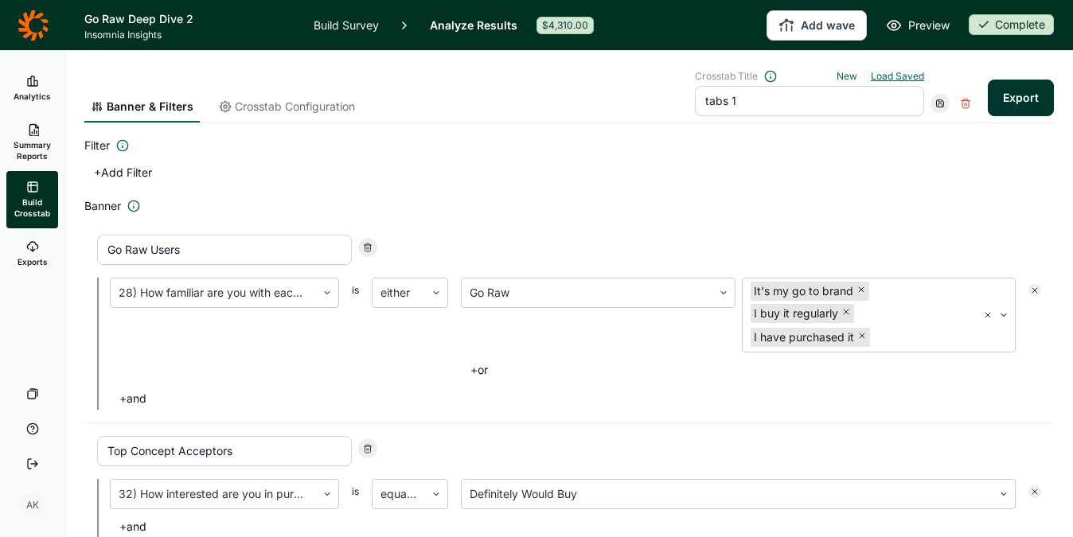
click at [873, 71] on link "Load Saved" at bounding box center [897, 76] width 53 height 12
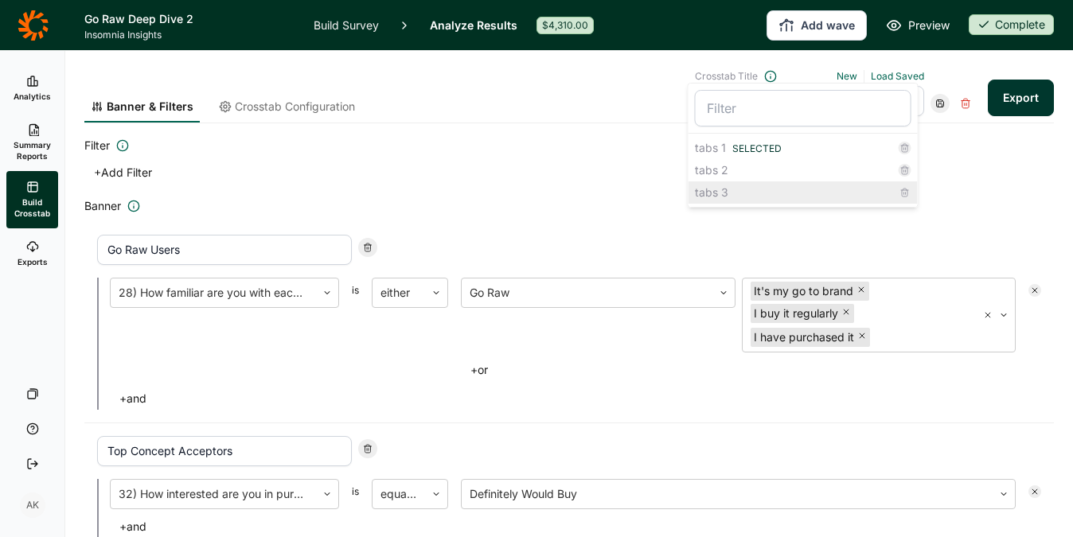
click at [713, 189] on div "tabs 3" at bounding box center [803, 193] width 229 height 22
type input "tabs 3"
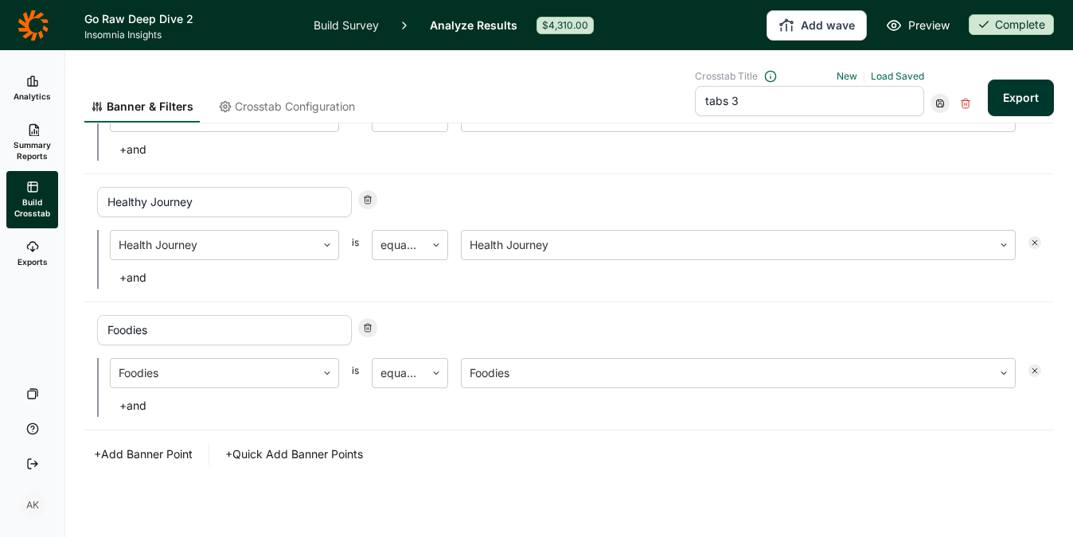
scroll to position [639, 0]
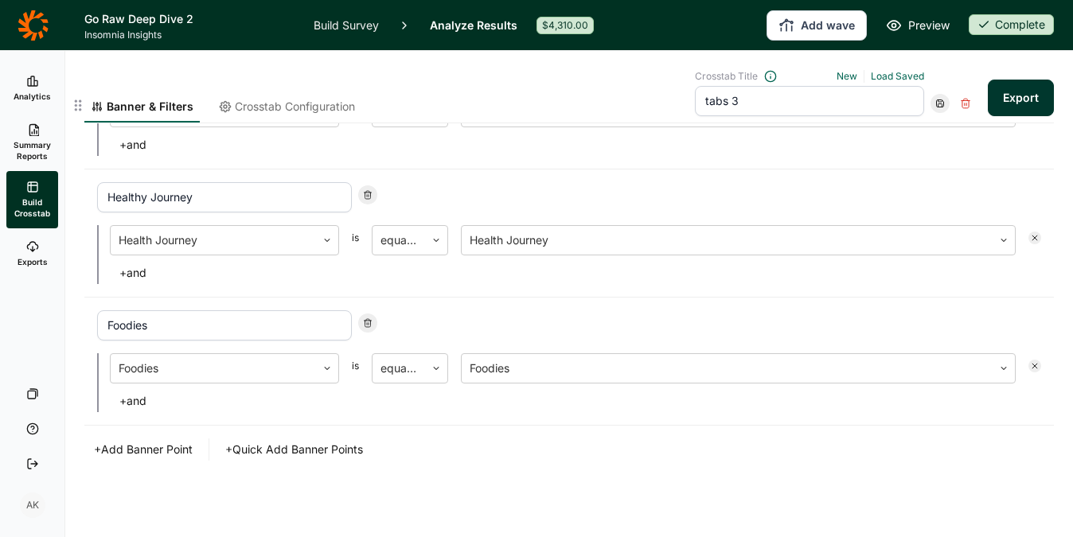
click at [322, 132] on div "Active Snackers is equal to Active Snackers + and" at bounding box center [569, 126] width 944 height 59
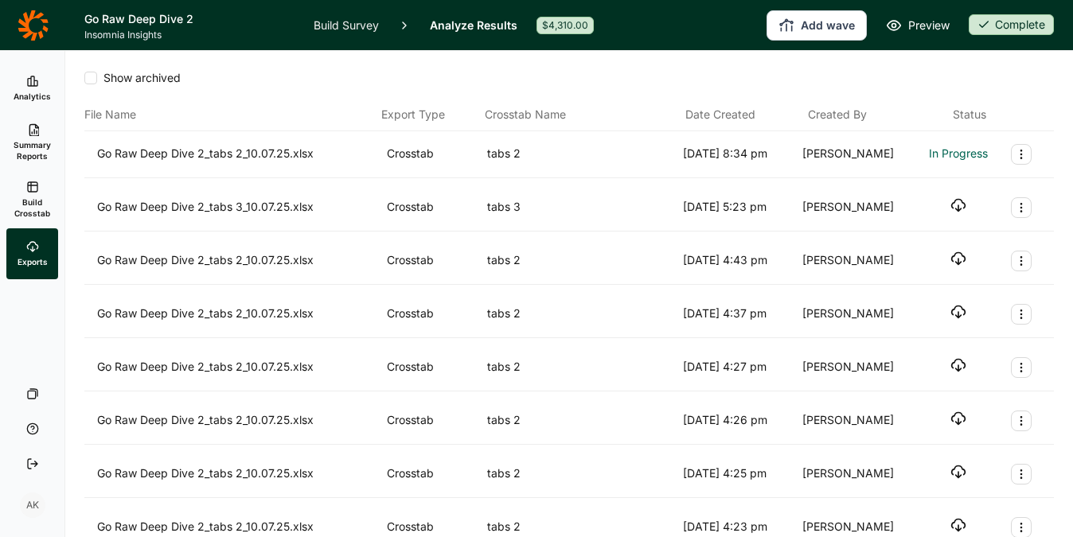
click at [912, 78] on div "Show archived" at bounding box center [569, 78] width 970 height 16
click at [924, 86] on div "Show archived" at bounding box center [569, 84] width 970 height 29
click at [906, 85] on div "Show archived" at bounding box center [569, 78] width 970 height 16
click at [952, 154] on use "button" at bounding box center [959, 153] width 14 height 12
